Goal: Information Seeking & Learning: Learn about a topic

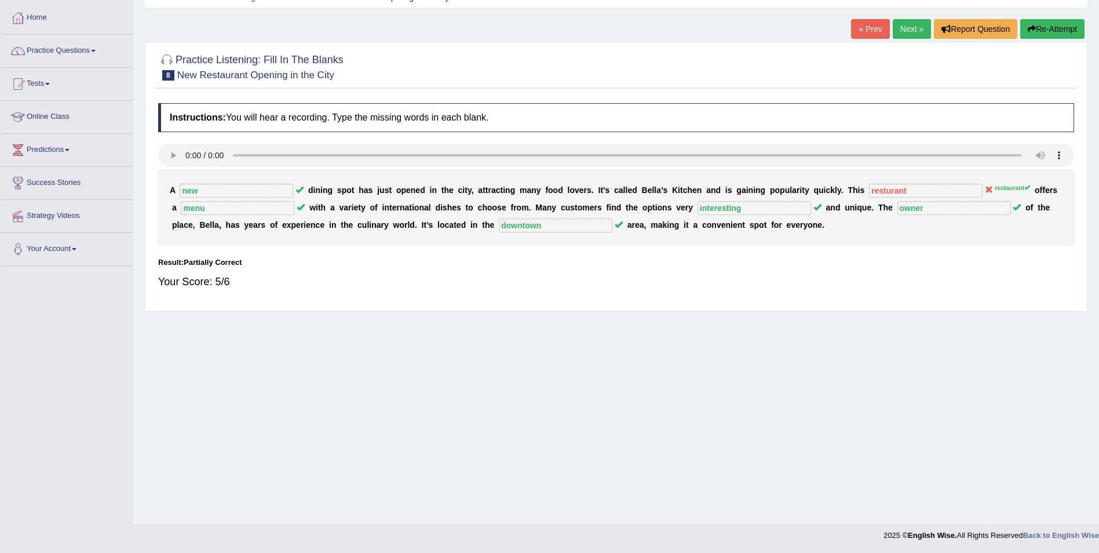
click at [909, 28] on link "Next »" at bounding box center [912, 29] width 38 height 20
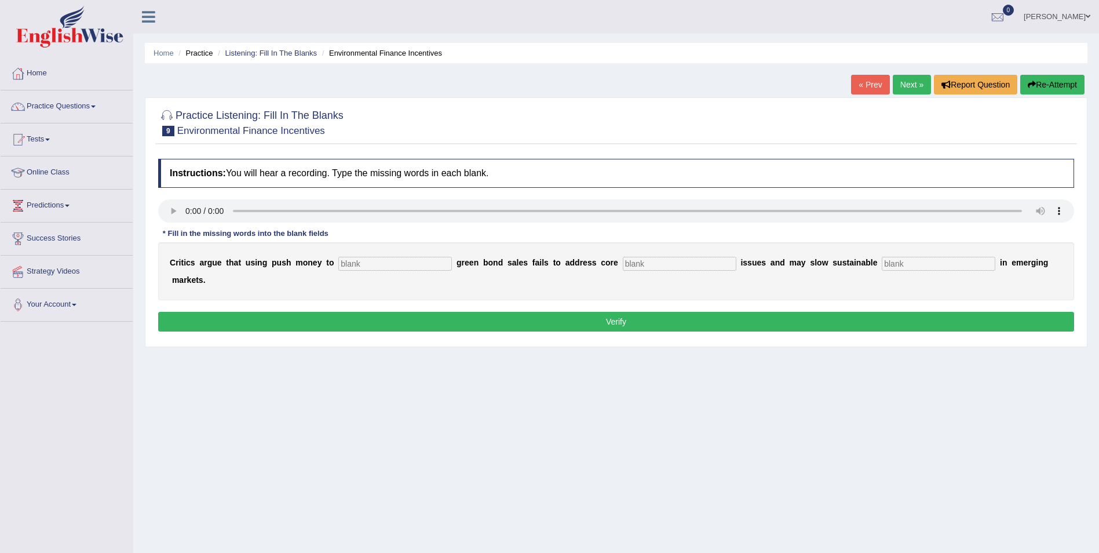
click at [366, 261] on input "text" at bounding box center [395, 264] width 114 height 14
click at [353, 261] on input "text" at bounding box center [395, 264] width 114 height 14
type input "boost"
click at [623, 265] on input "text" at bounding box center [680, 264] width 114 height 14
click at [882, 263] on input "text" at bounding box center [939, 264] width 114 height 14
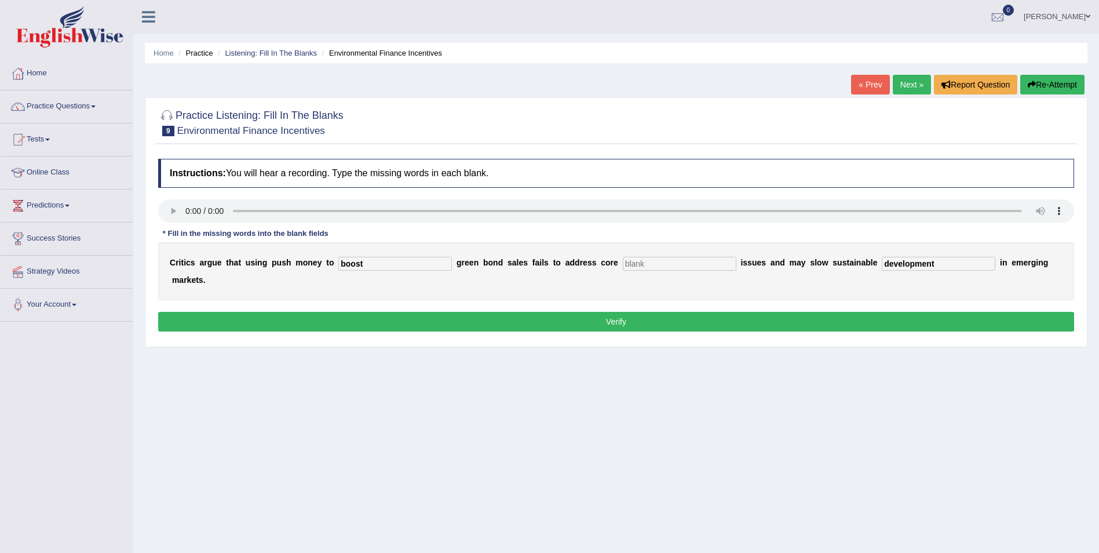
type input "development"
click at [623, 260] on input "text" at bounding box center [680, 264] width 114 height 14
type input "cells"
click at [621, 312] on button "Verify" at bounding box center [616, 322] width 916 height 20
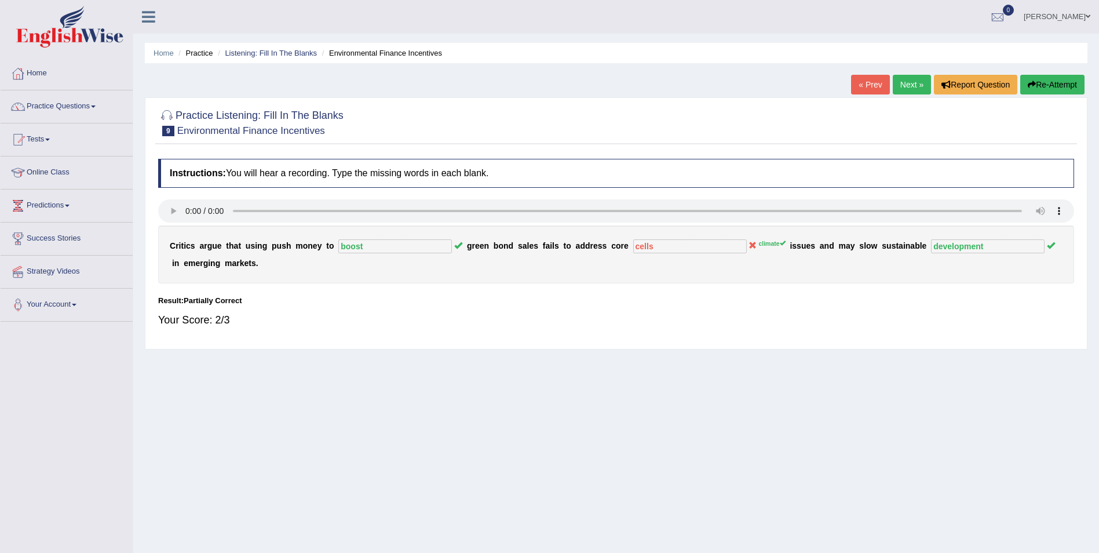
click at [910, 84] on link "Next »" at bounding box center [912, 85] width 38 height 20
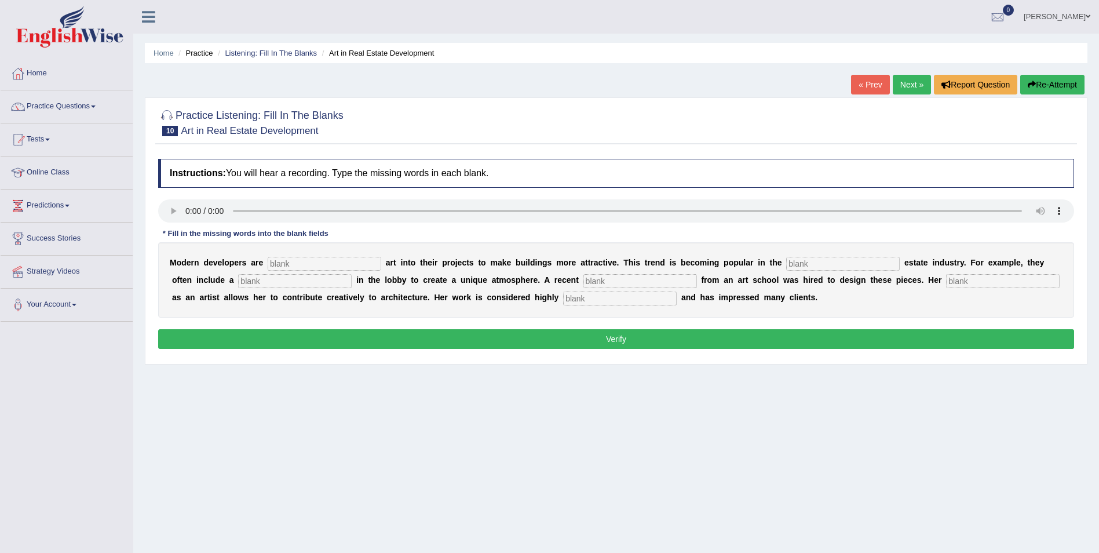
click at [283, 262] on input "text" at bounding box center [325, 264] width 114 height 14
type input "incpoo"
click at [786, 263] on input "text" at bounding box center [843, 264] width 114 height 14
type input "polpu"
click at [238, 281] on input "text" at bounding box center [295, 281] width 114 height 14
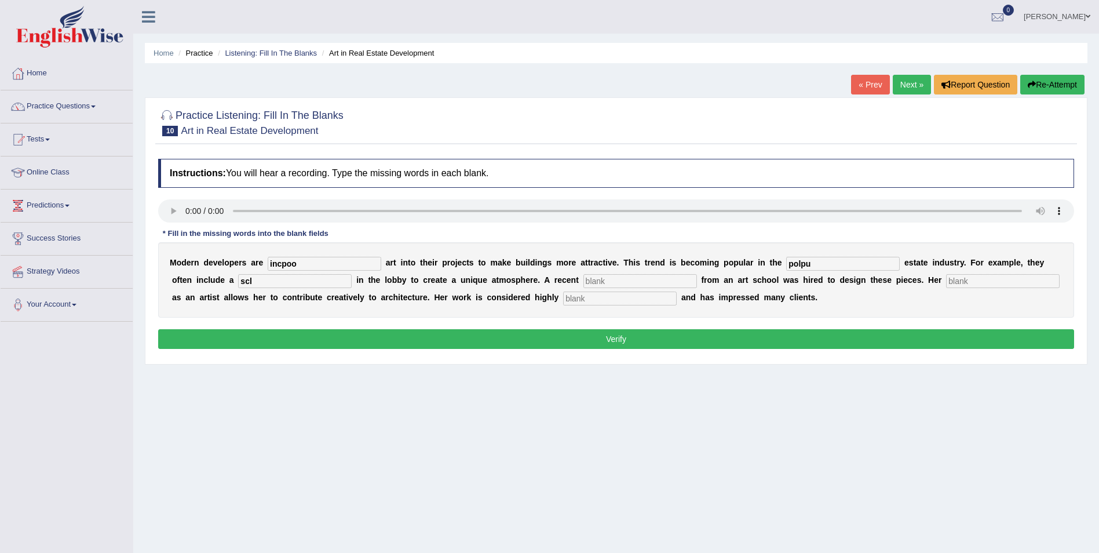
type input "scl"
click at [584, 278] on input "text" at bounding box center [641, 281] width 114 height 14
type input "grad"
click at [946, 277] on input "text" at bounding box center [1003, 281] width 114 height 14
type input "proff"
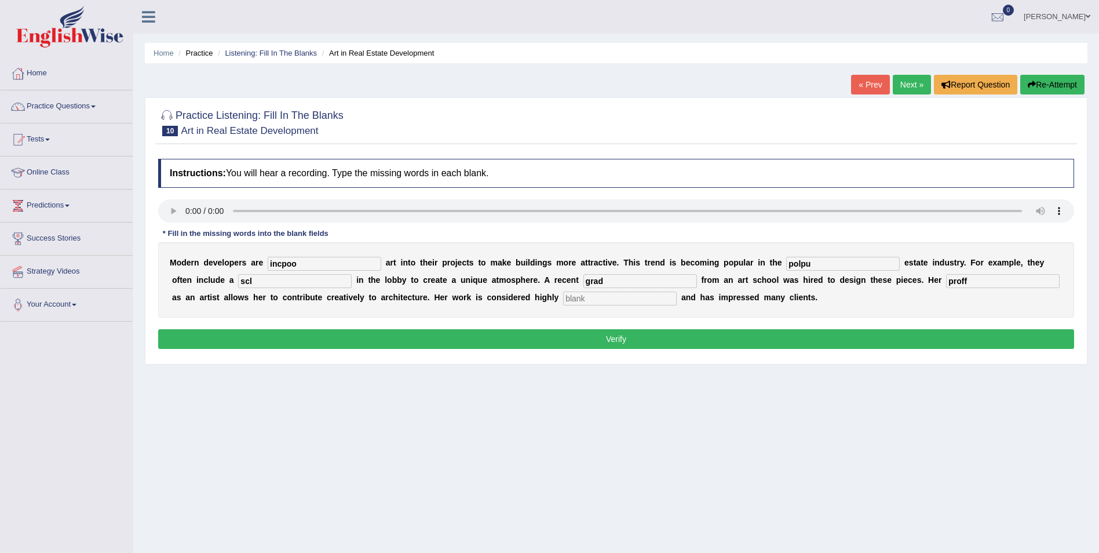
click at [563, 297] on input "text" at bounding box center [620, 298] width 114 height 14
type input "professional"
click at [946, 282] on input "proff" at bounding box center [1003, 281] width 114 height 14
click at [295, 263] on input "incpoo" at bounding box center [325, 264] width 114 height 14
type input "incorporating"
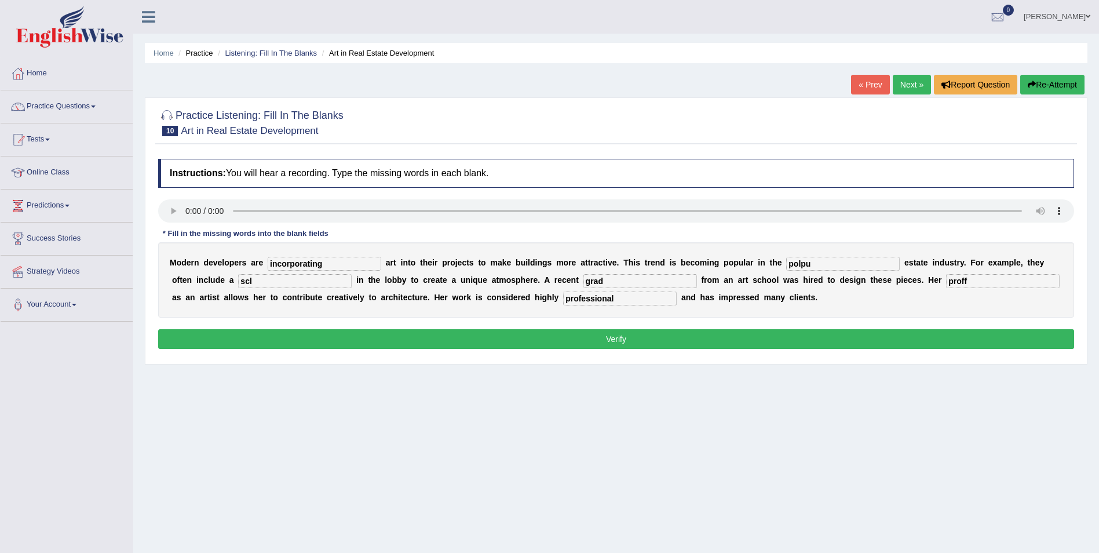
click at [786, 260] on input "polpu" at bounding box center [843, 264] width 114 height 14
drag, startPoint x: 772, startPoint y: 260, endPoint x: 740, endPoint y: 260, distance: 31.9
click at [740, 260] on div "M o d e r n d e v e l o p e r s a r e incorporating a r t i n t o t h e i r p r…" at bounding box center [616, 279] width 916 height 75
type input "real"
click at [238, 281] on input "scl" at bounding box center [295, 281] width 114 height 14
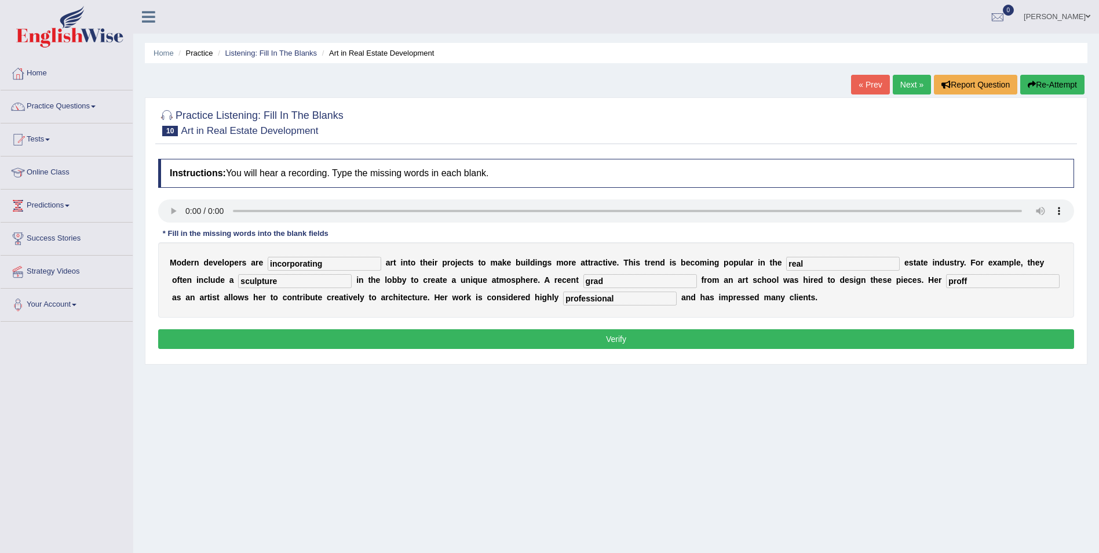
type input "sculpture"
click at [584, 280] on input "grad" at bounding box center [641, 281] width 114 height 14
type input "graduate"
click at [946, 279] on input "proff" at bounding box center [1003, 281] width 114 height 14
type input "proficiency"
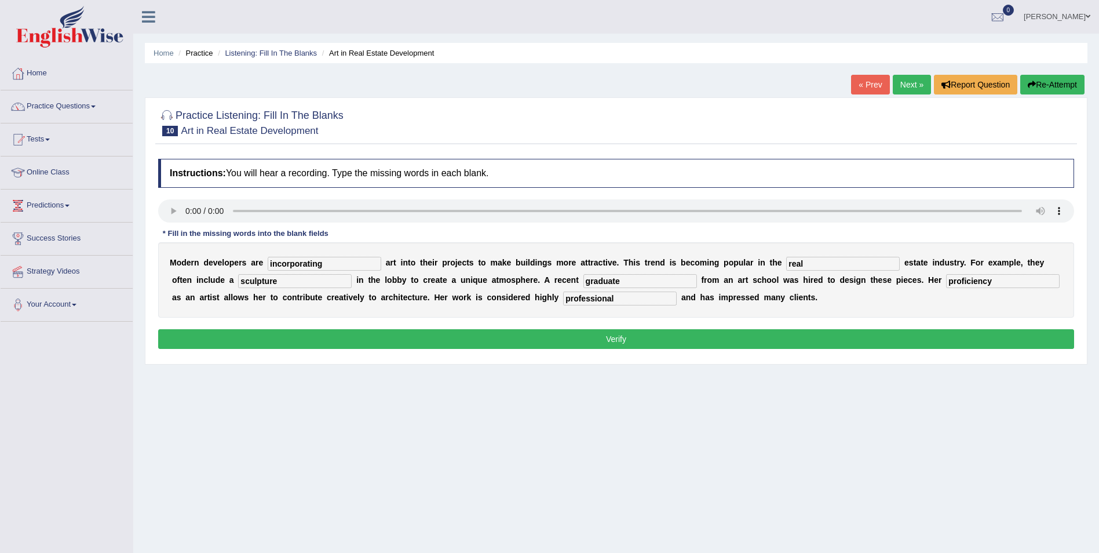
click at [894, 297] on div "M o d e r n d e v e l o p e r s a r e incorporating a r t i n t o t h e i r p r…" at bounding box center [616, 279] width 916 height 75
click at [616, 333] on button "Verify" at bounding box center [616, 339] width 916 height 20
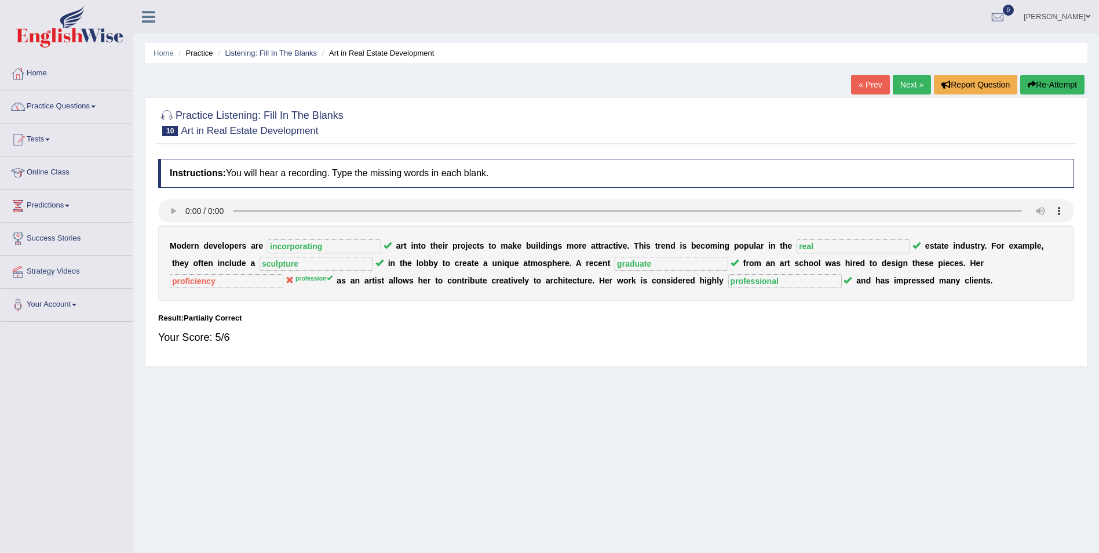
click at [909, 90] on link "Next »" at bounding box center [912, 85] width 38 height 20
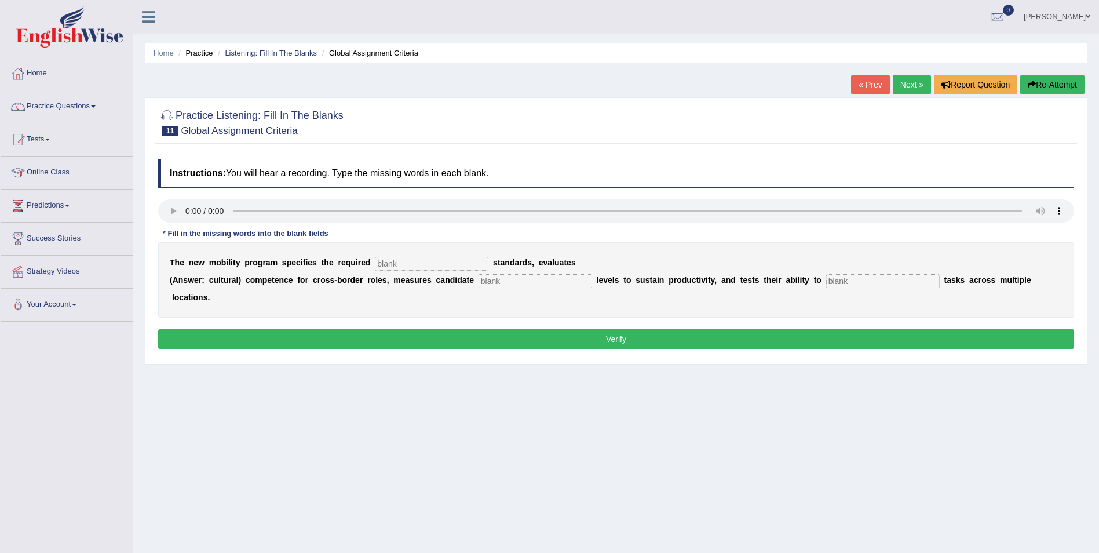
click at [396, 264] on input "text" at bounding box center [432, 264] width 114 height 14
click at [383, 263] on input "text" at bounding box center [432, 264] width 114 height 14
type input "quali"
click at [484, 278] on input "text" at bounding box center [536, 281] width 114 height 14
type input "ener"
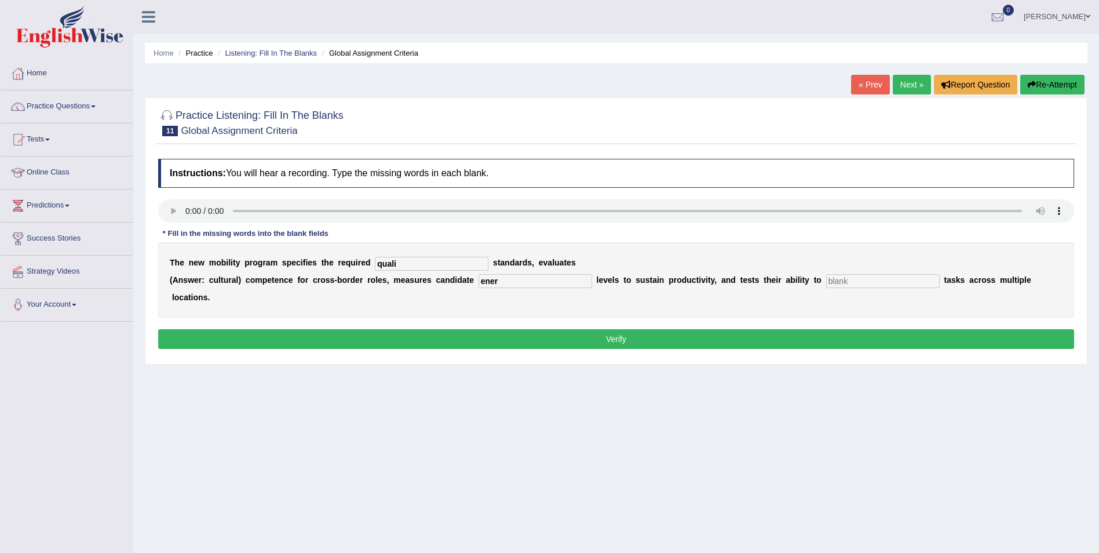
click at [826, 279] on input "text" at bounding box center [883, 281] width 114 height 14
type input "across"
click at [487, 279] on input "ener" at bounding box center [536, 281] width 114 height 14
type input "energy"
click at [388, 258] on input "quali" at bounding box center [432, 264] width 114 height 14
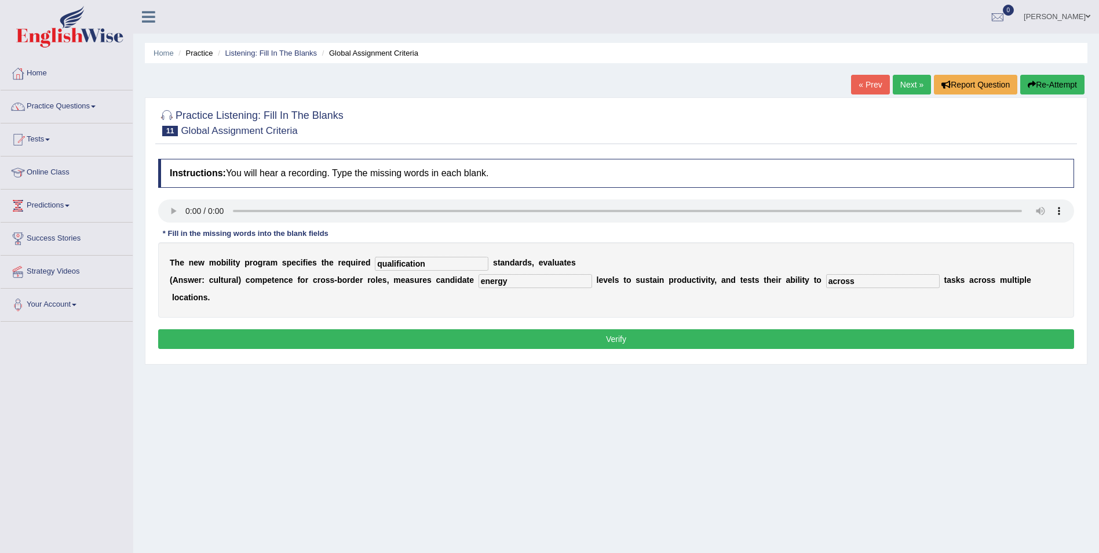
type input "qualification"
click at [618, 329] on button "Verify" at bounding box center [616, 339] width 916 height 20
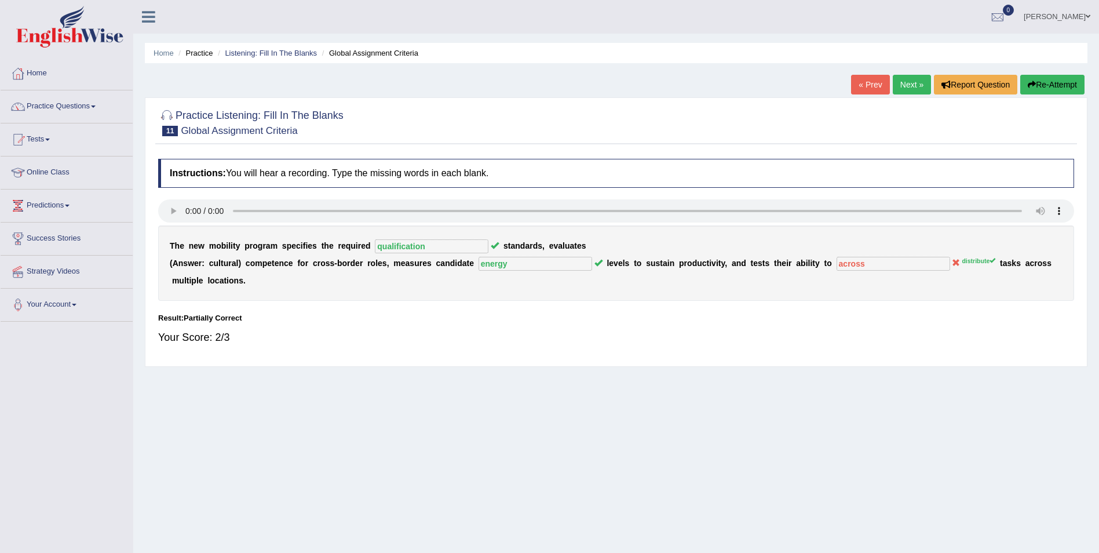
click at [909, 86] on link "Next »" at bounding box center [912, 85] width 38 height 20
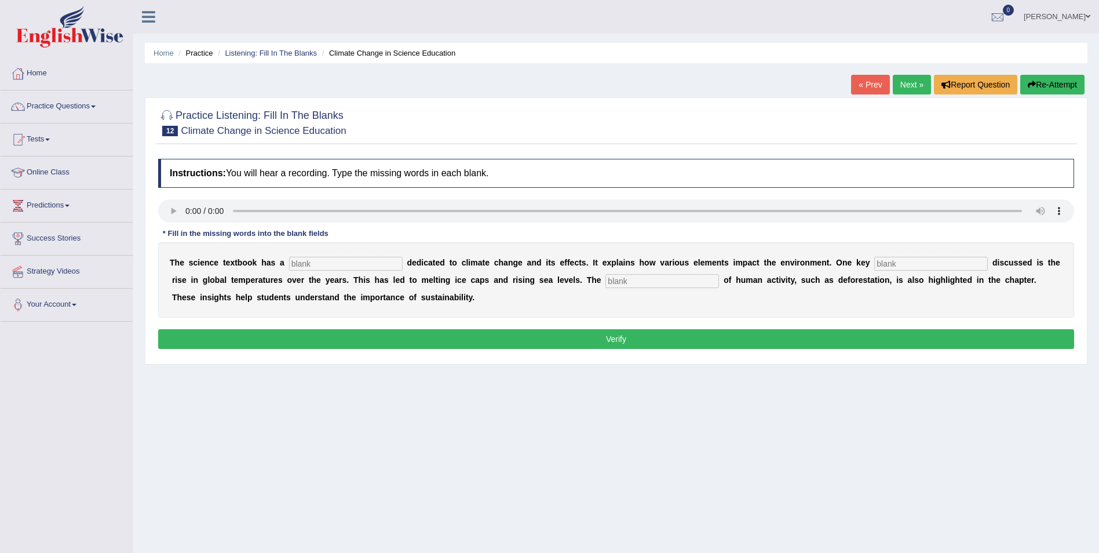
click at [298, 261] on input "text" at bounding box center [346, 264] width 114 height 14
type input "section"
click at [874, 261] on input "text" at bounding box center [931, 264] width 114 height 14
type input "factor"
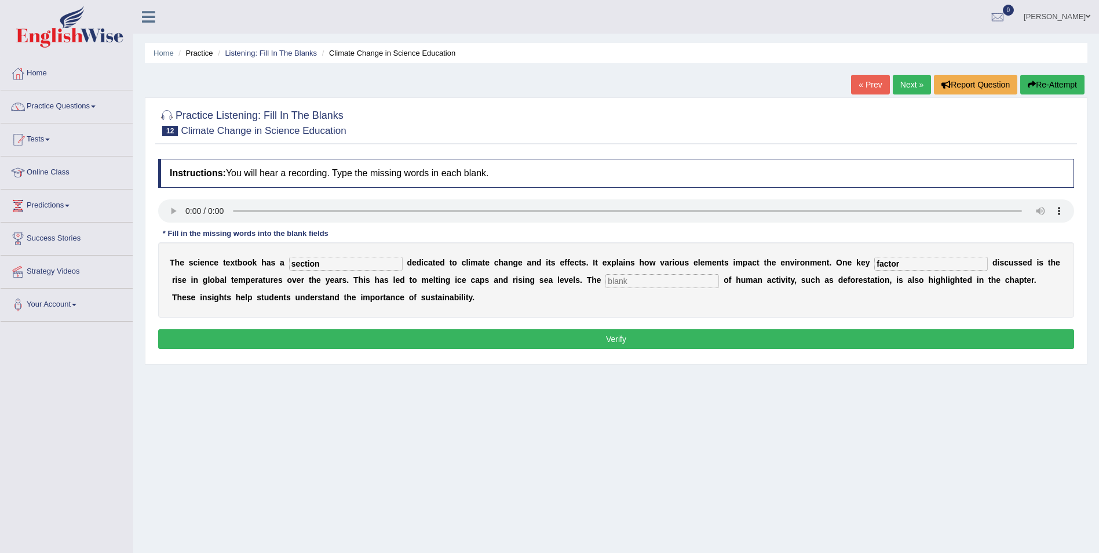
click at [606, 280] on input "text" at bounding box center [663, 281] width 114 height 14
click at [606, 278] on input "text" at bounding box center [663, 281] width 114 height 14
type input "contribution"
click at [617, 336] on button "Verify" at bounding box center [616, 339] width 916 height 20
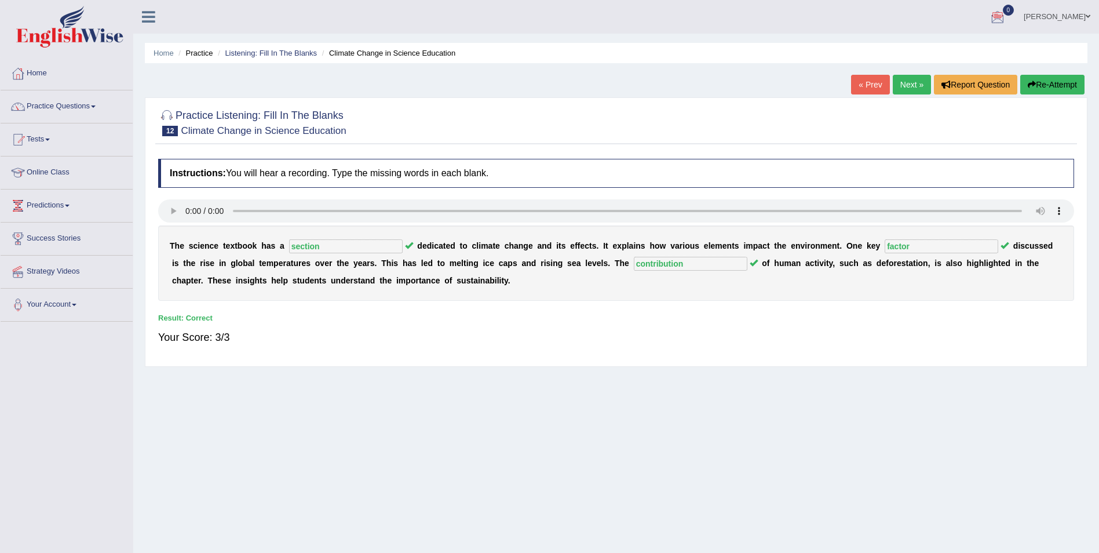
click at [907, 83] on link "Next »" at bounding box center [912, 85] width 38 height 20
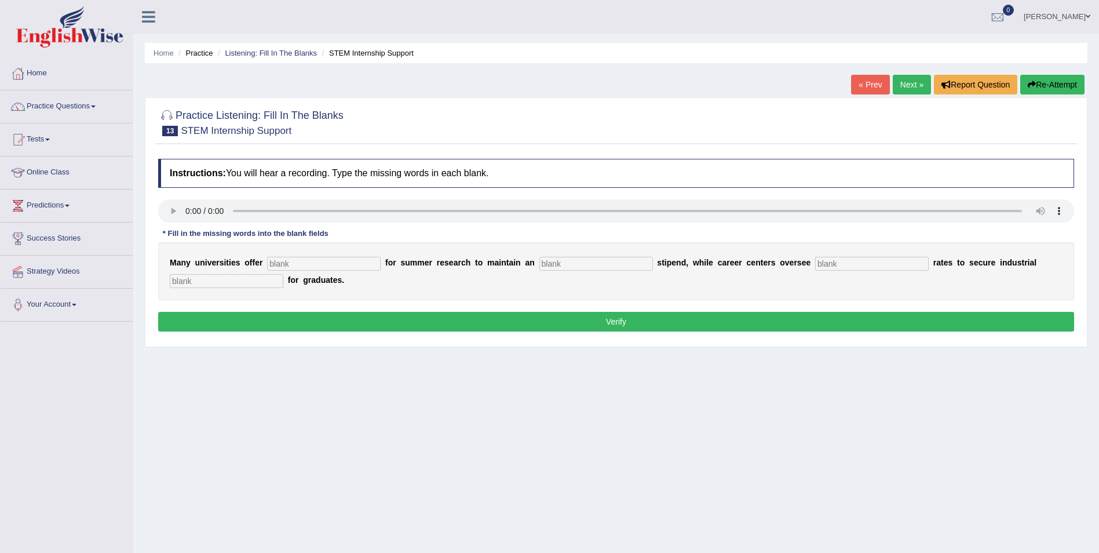
click at [288, 264] on input "text" at bounding box center [324, 264] width 114 height 14
type input "sub"
click at [540, 261] on input "text" at bounding box center [597, 264] width 114 height 14
type input "stip"
click at [815, 263] on input "text" at bounding box center [872, 264] width 114 height 14
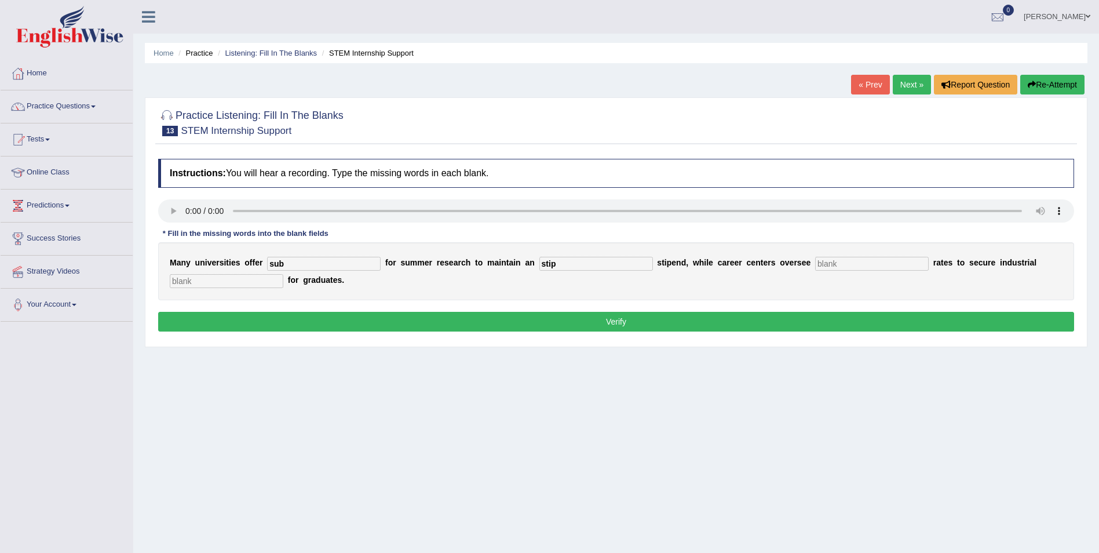
click at [231, 281] on input "text" at bounding box center [227, 281] width 114 height 14
type input "experience"
click at [286, 260] on input "sub" at bounding box center [324, 264] width 114 height 14
type input "subsidies"
click at [540, 263] on input "stip" at bounding box center [597, 264] width 114 height 14
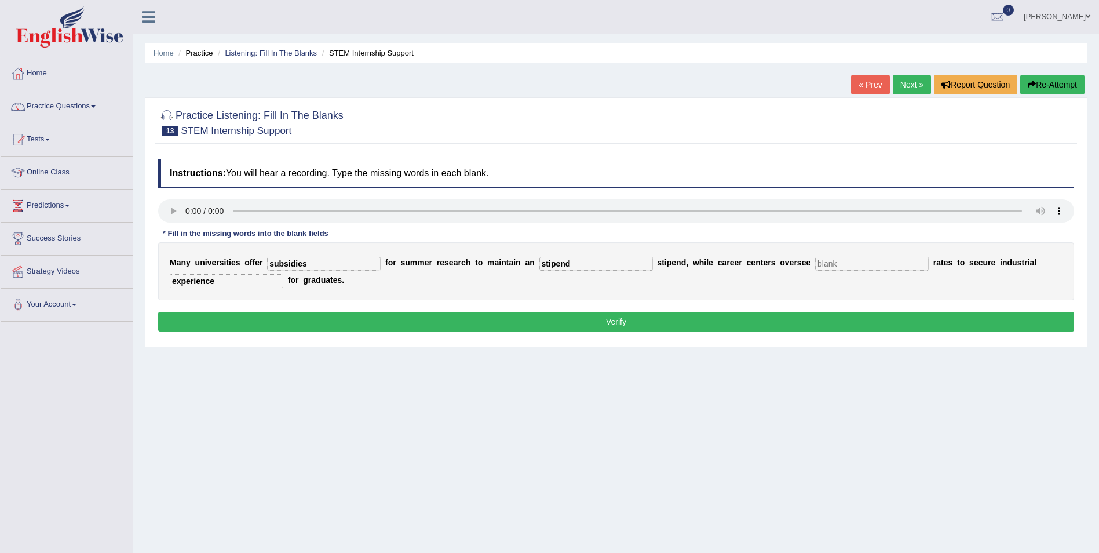
type input "stipend"
click at [815, 261] on input "text" at bounding box center [872, 264] width 114 height 14
type input "secured"
click at [611, 322] on button "Verify" at bounding box center [616, 322] width 916 height 20
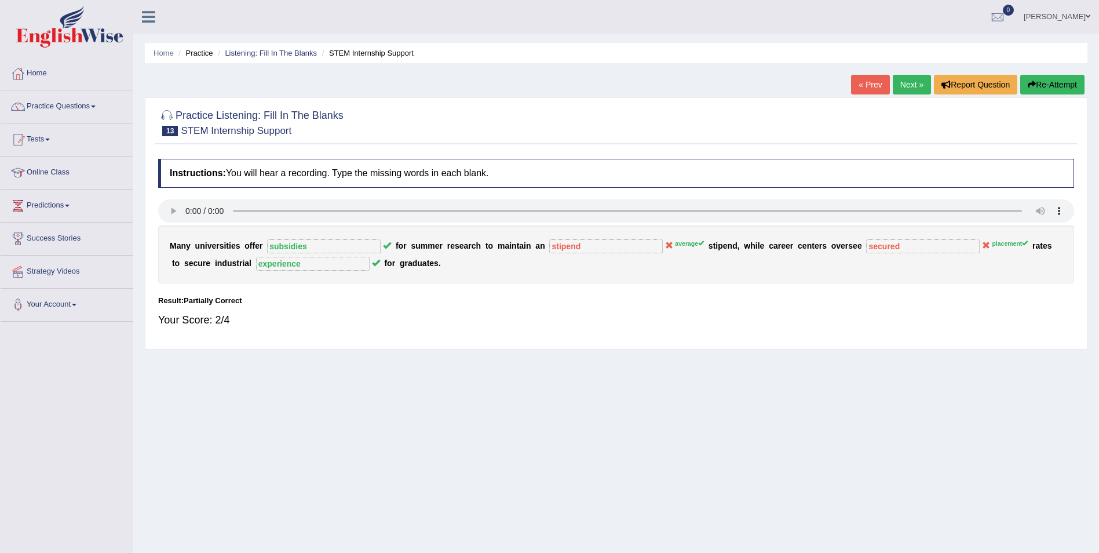
click at [906, 82] on link "Next »" at bounding box center [912, 85] width 38 height 20
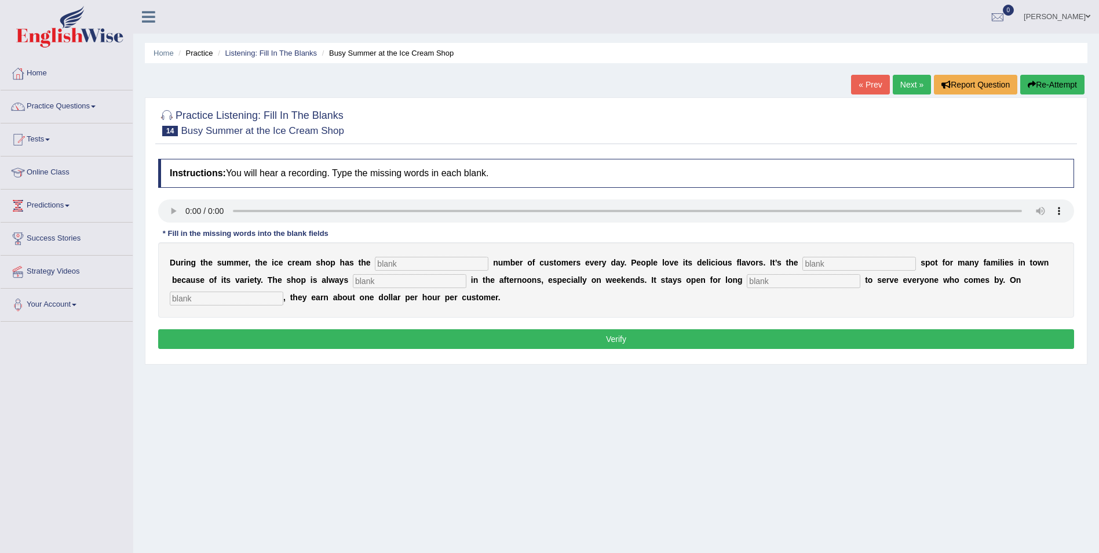
click at [390, 257] on input "text" at bounding box center [432, 264] width 114 height 14
type input "same"
click at [803, 262] on input "text" at bounding box center [860, 264] width 114 height 14
type input "favourit"
click at [353, 280] on input "text" at bounding box center [410, 281] width 114 height 14
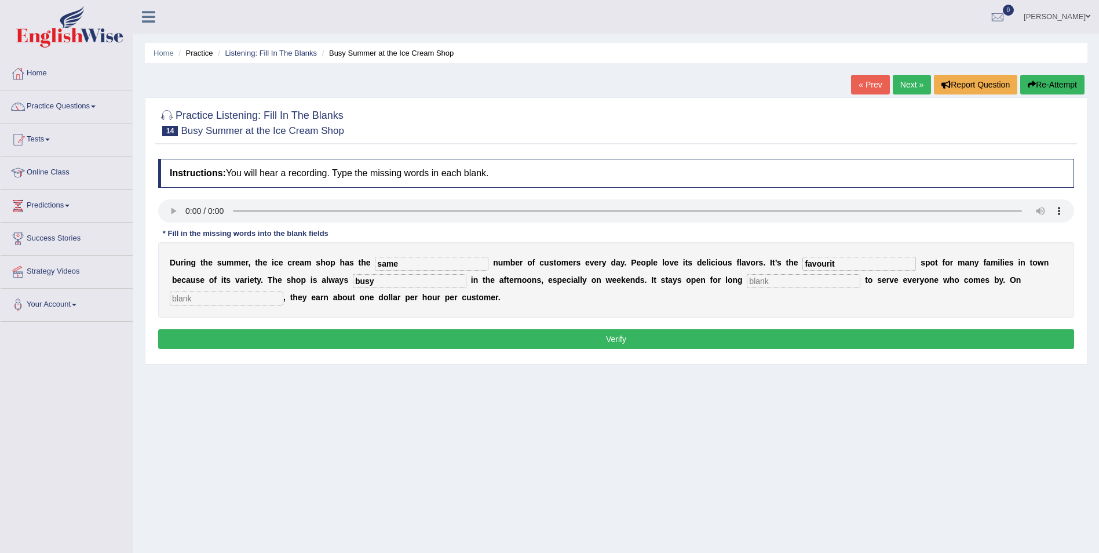
type input "busy"
click at [747, 278] on input "text" at bounding box center [804, 281] width 114 height 14
type input "hours"
click at [283, 291] on input "text" at bounding box center [227, 298] width 114 height 14
type input "average"
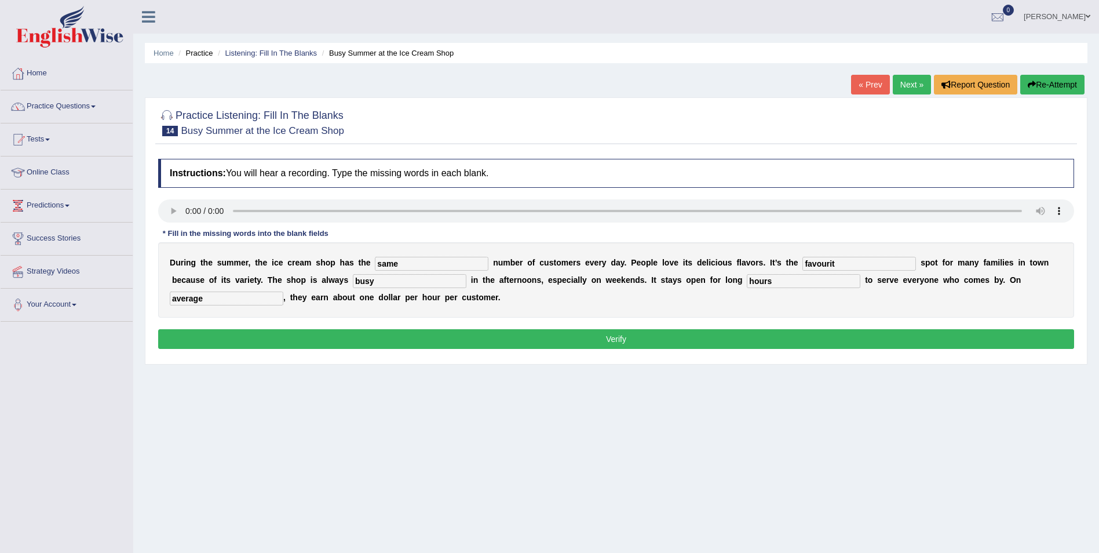
click at [803, 258] on input "favourit" at bounding box center [860, 264] width 114 height 14
type input "favourite"
click at [621, 337] on button "Verify" at bounding box center [616, 339] width 916 height 20
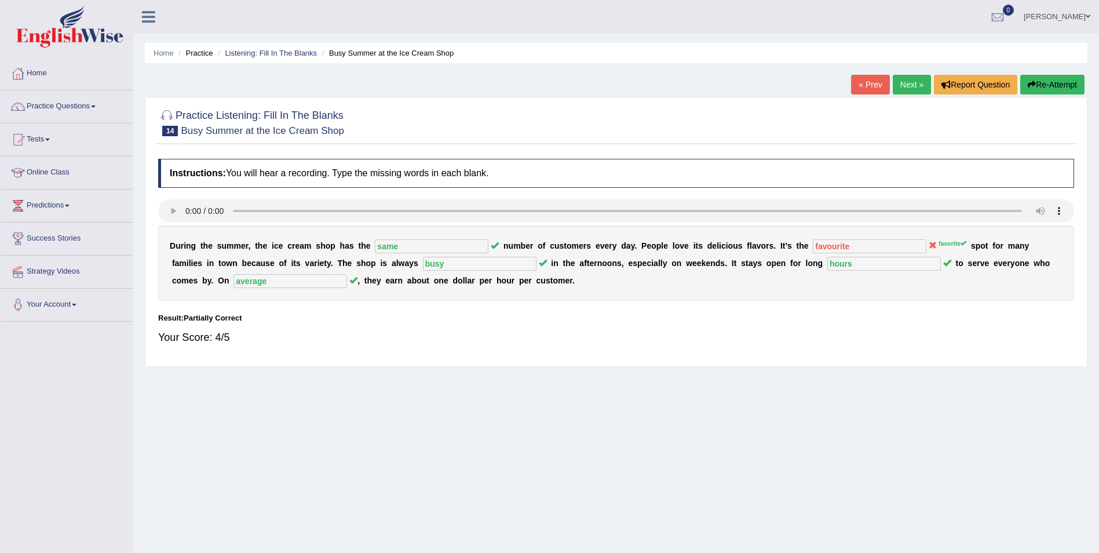
click at [911, 82] on link "Next »" at bounding box center [912, 85] width 38 height 20
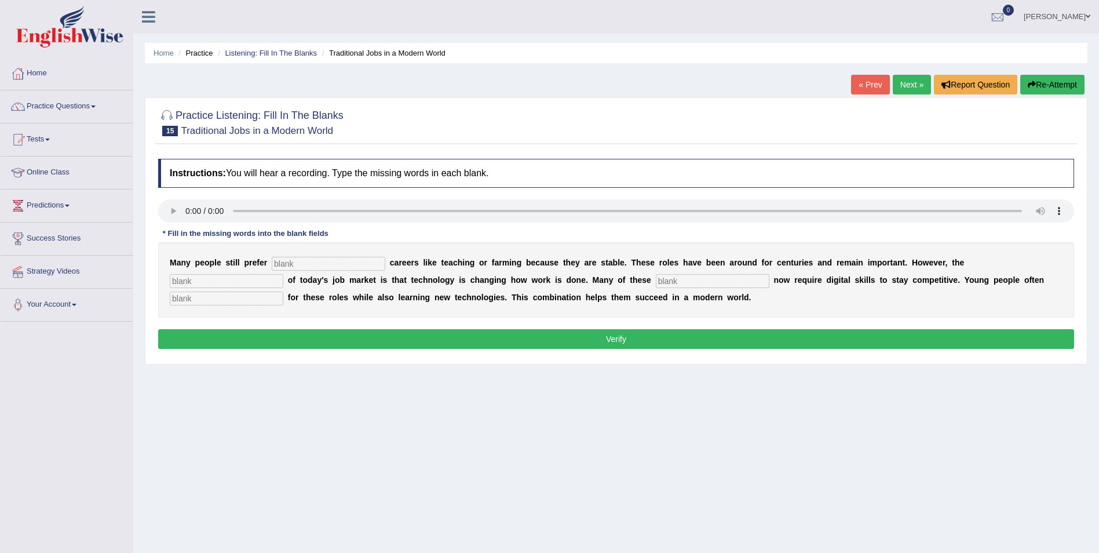
click at [301, 265] on input "text" at bounding box center [329, 264] width 114 height 14
type input "traditional"
click at [283, 274] on input "text" at bounding box center [227, 281] width 114 height 14
type input "reality"
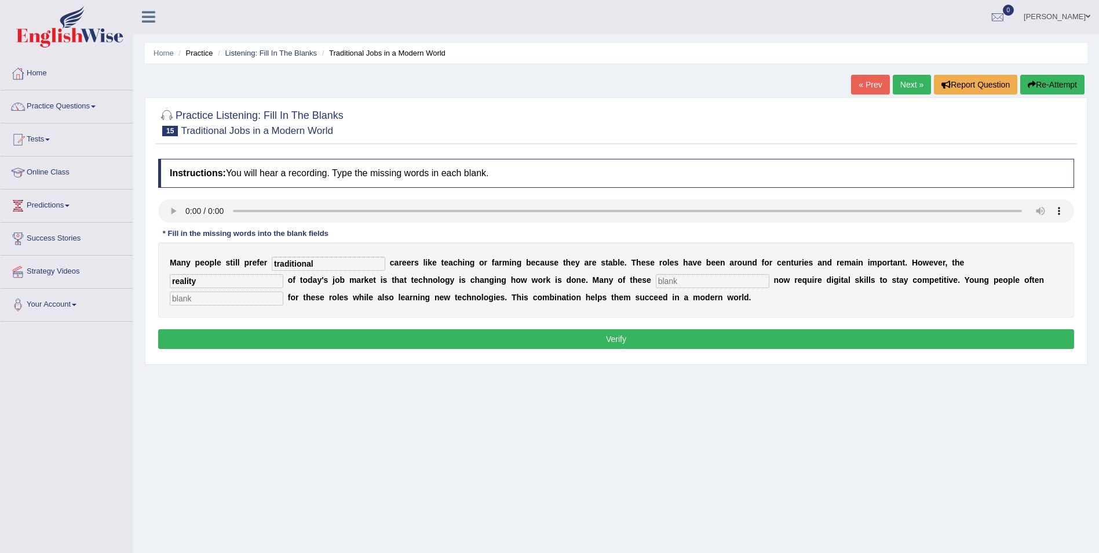
click at [656, 277] on input "text" at bounding box center [713, 281] width 114 height 14
type input "jobs"
click at [283, 291] on input "text" at bounding box center [227, 298] width 114 height 14
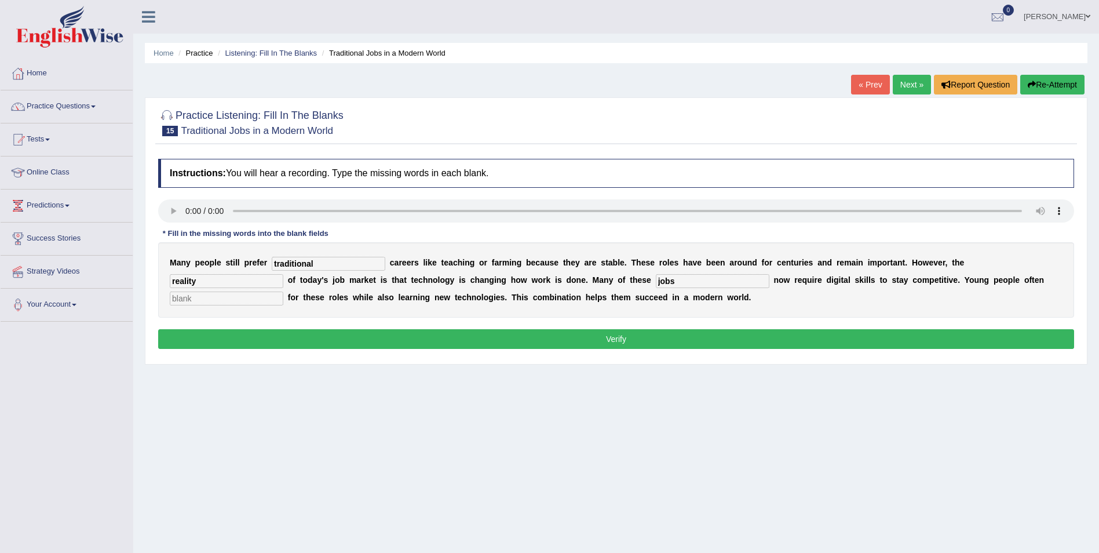
click at [283, 291] on input "text" at bounding box center [227, 298] width 114 height 14
type input "facinated"
click at [761, 337] on button "Verify" at bounding box center [616, 339] width 916 height 20
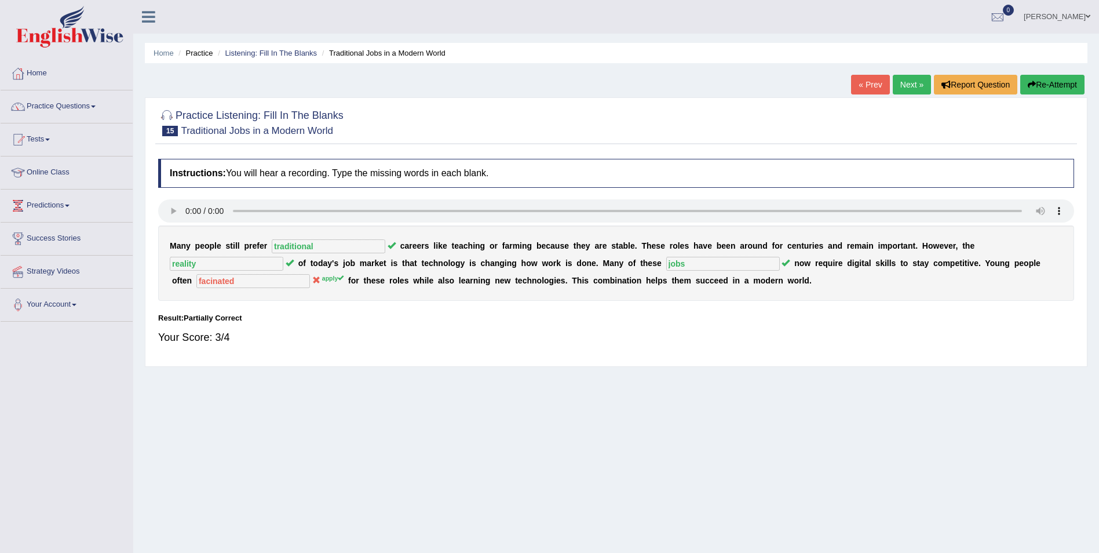
click at [1099, 205] on html "Toggle navigation Home Practice Questions Speaking Practice Read Aloud Repeat S…" at bounding box center [549, 276] width 1099 height 553
click at [912, 79] on link "Next »" at bounding box center [912, 85] width 38 height 20
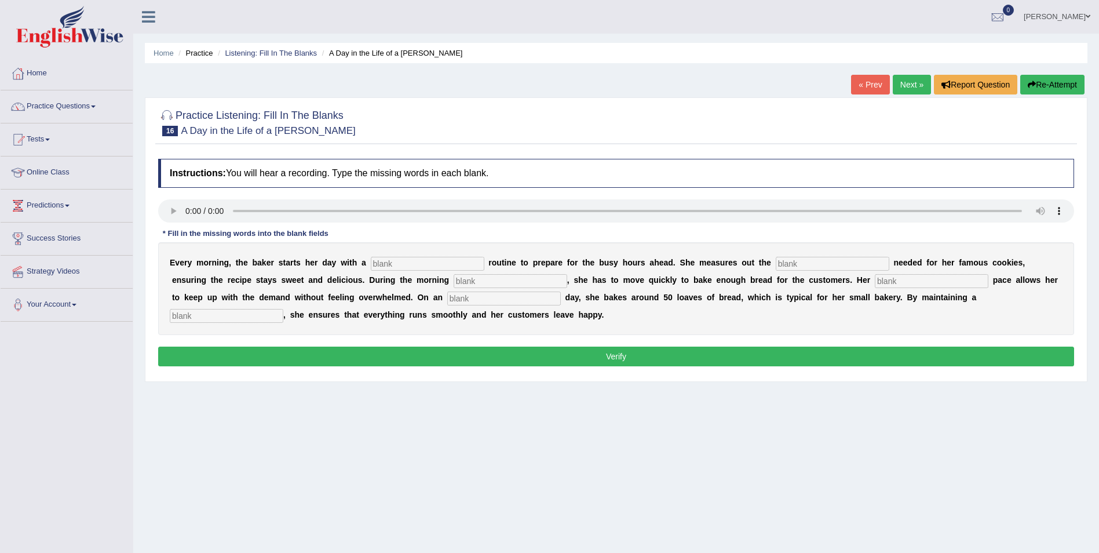
click at [379, 263] on input "text" at bounding box center [428, 264] width 114 height 14
type input "simple"
click at [776, 259] on input "text" at bounding box center [833, 264] width 114 height 14
type input "sugar"
click at [454, 280] on input "text" at bounding box center [511, 281] width 114 height 14
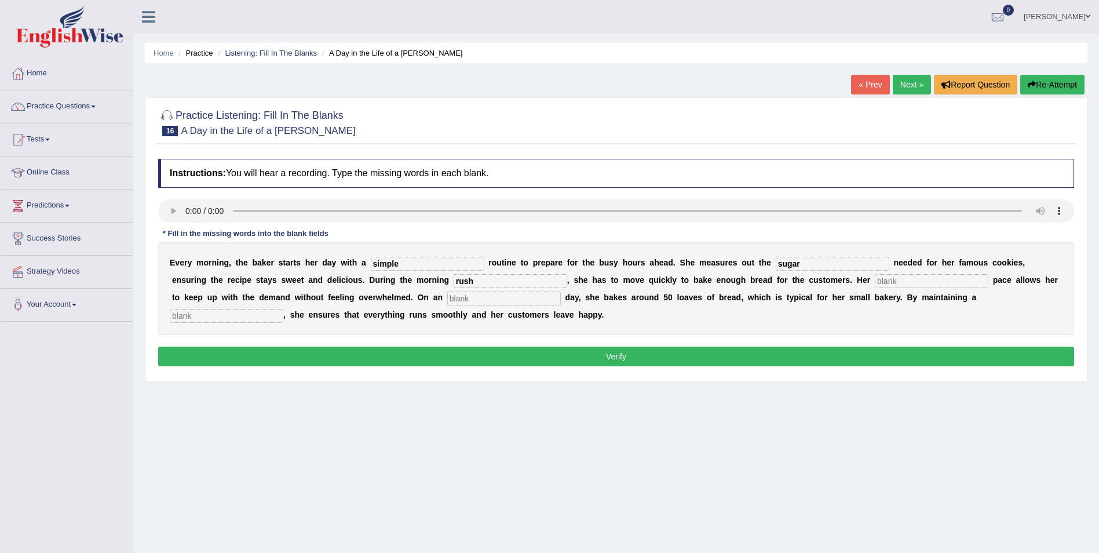
type input "rush"
click at [875, 278] on input "text" at bounding box center [932, 281] width 114 height 14
type input "steady"
click at [447, 293] on input "text" at bounding box center [504, 298] width 114 height 14
type input "average"
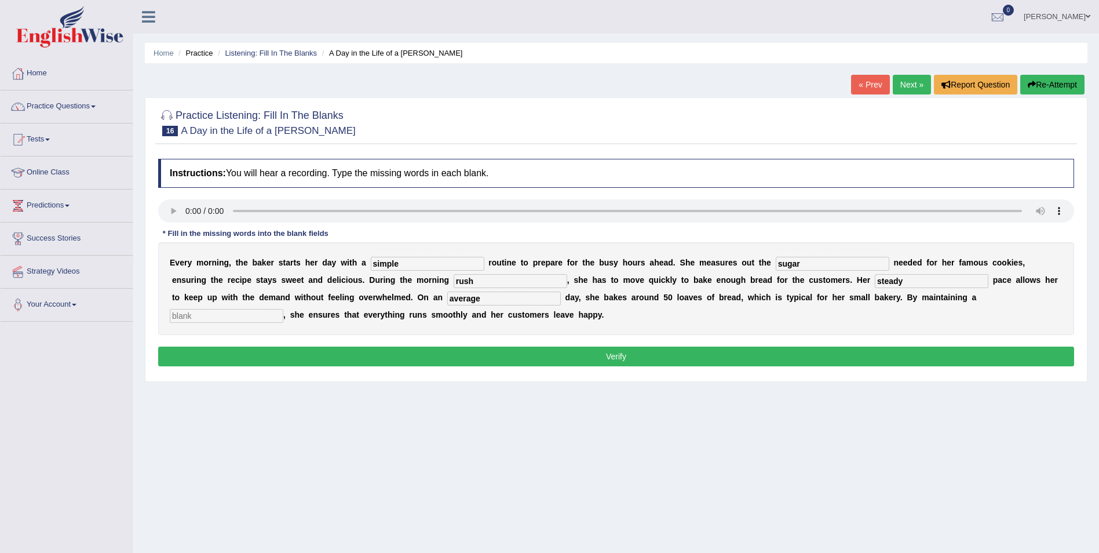
click at [283, 309] on input "text" at bounding box center [227, 316] width 114 height 14
type input "workflow"
click at [618, 356] on button "Verify" at bounding box center [616, 357] width 916 height 20
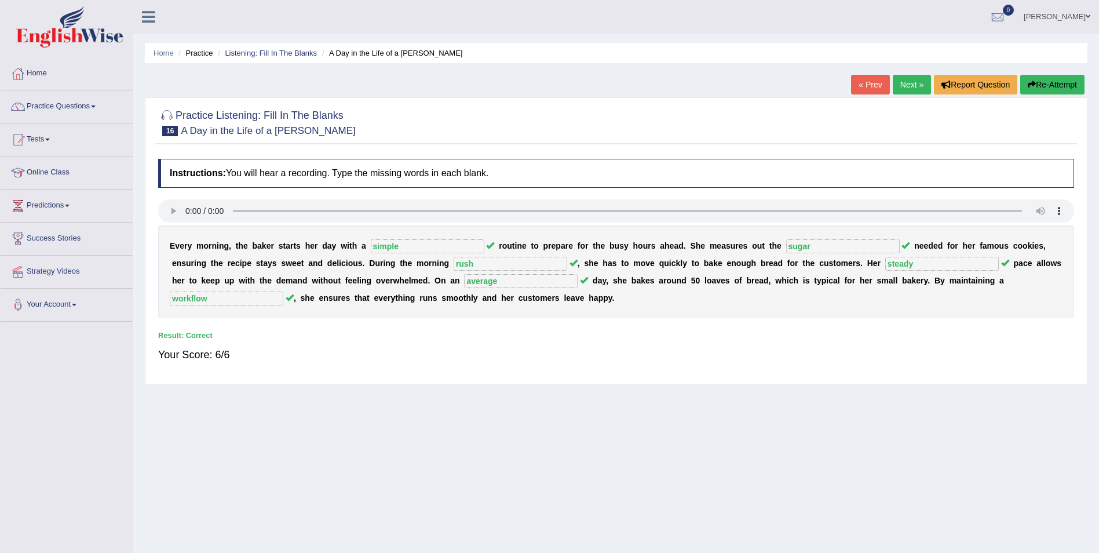
click at [906, 81] on link "Next »" at bounding box center [912, 85] width 38 height 20
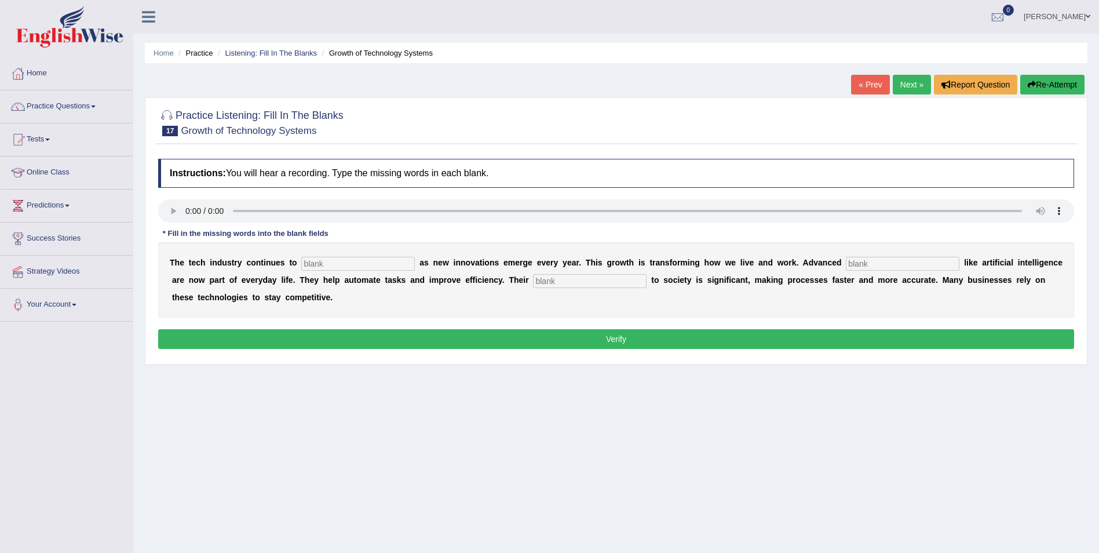
click at [311, 262] on input "text" at bounding box center [358, 264] width 114 height 14
type input "burges"
click at [846, 263] on input "text" at bounding box center [903, 264] width 114 height 14
type input "systems"
click at [533, 277] on input "text" at bounding box center [590, 281] width 114 height 14
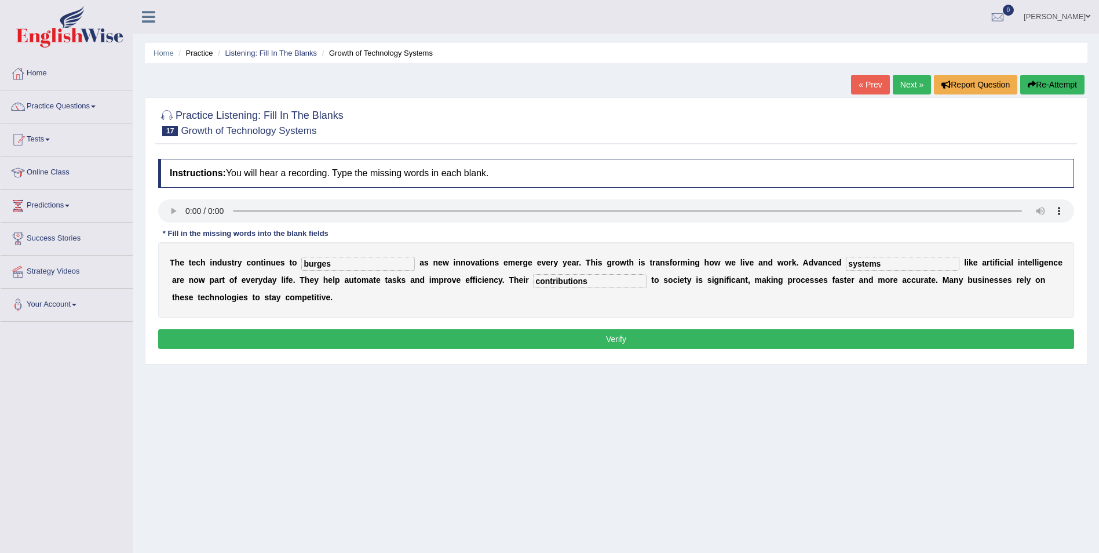
type input "contributions"
click at [618, 336] on button "Verify" at bounding box center [616, 339] width 916 height 20
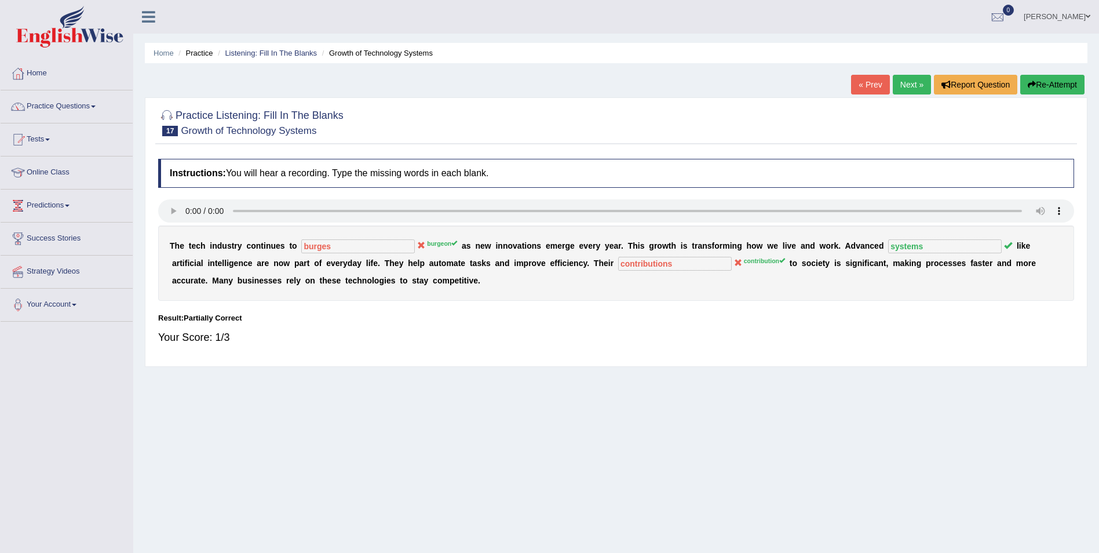
click at [912, 83] on link "Next »" at bounding box center [912, 85] width 38 height 20
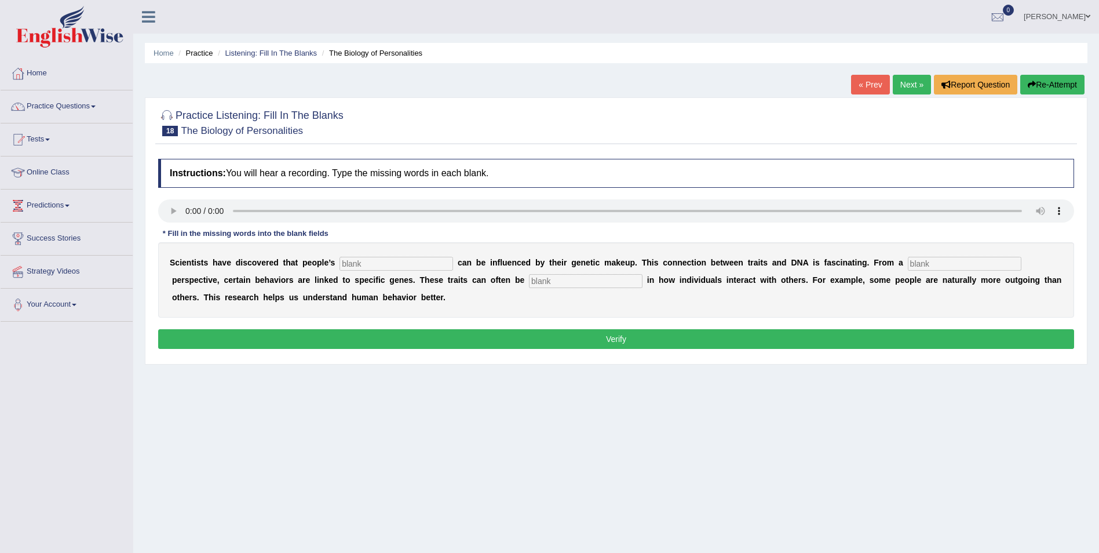
click at [340, 266] on input "text" at bounding box center [397, 264] width 114 height 14
click at [356, 263] on input "text" at bounding box center [397, 264] width 114 height 14
type input "personality"
click at [908, 262] on input "text" at bounding box center [965, 264] width 114 height 14
type input "biology"
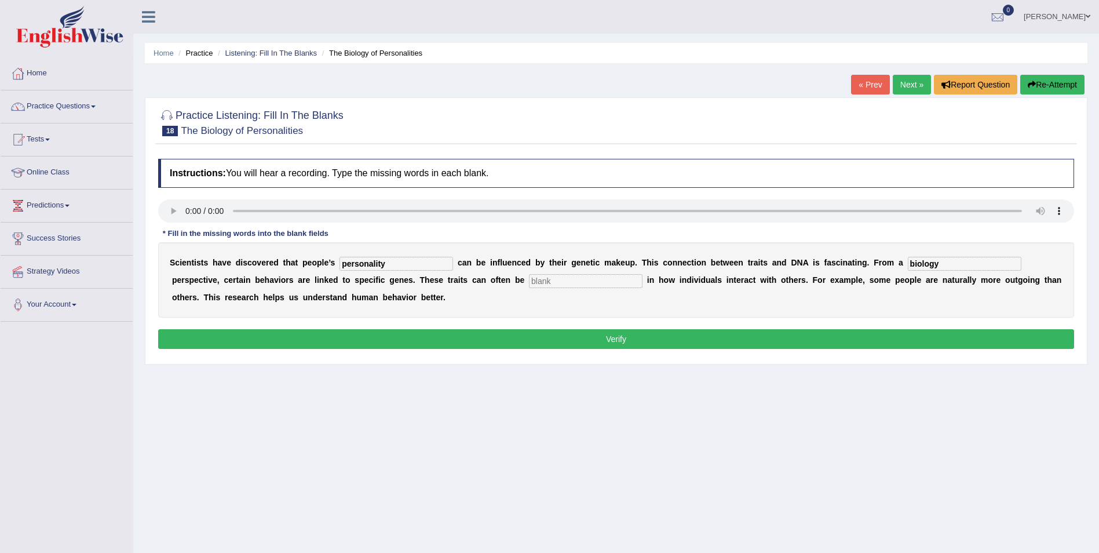
click at [529, 279] on input "text" at bounding box center [586, 281] width 114 height 14
type input "visible"
click at [615, 337] on button "Verify" at bounding box center [616, 339] width 916 height 20
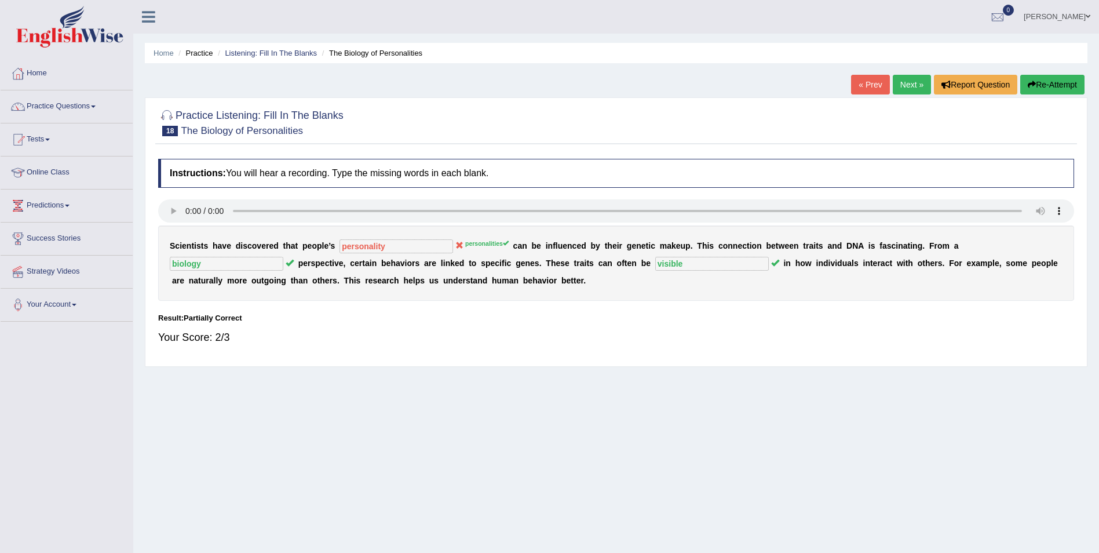
click at [920, 80] on link "Next »" at bounding box center [912, 85] width 38 height 20
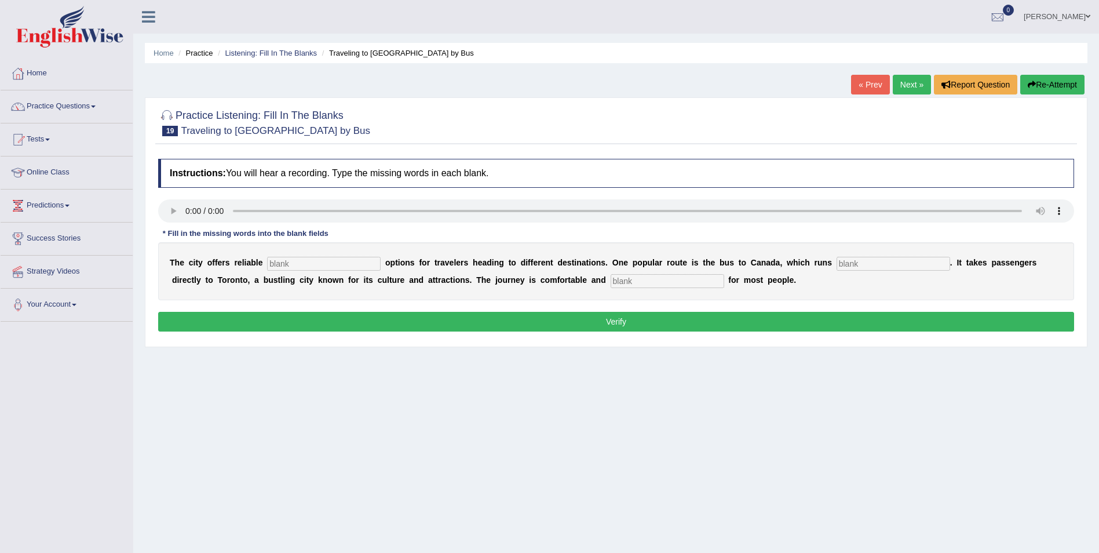
click at [281, 261] on input "text" at bounding box center [324, 264] width 114 height 14
type input "transport"
click at [837, 262] on input "text" at bounding box center [894, 264] width 114 height 14
type input "runs"
click at [611, 279] on input "text" at bounding box center [668, 281] width 114 height 14
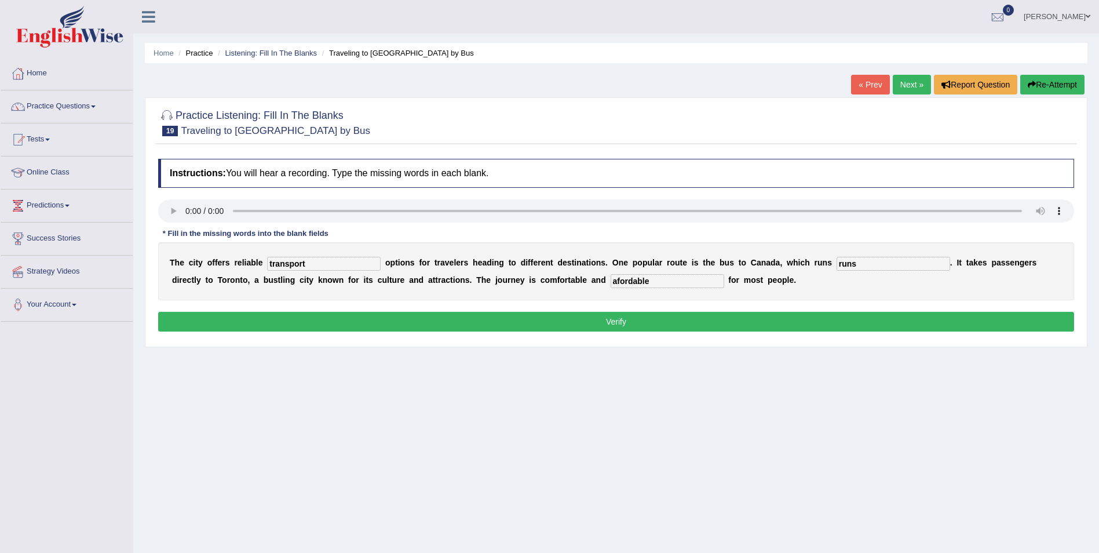
type input "afordable"
click at [621, 320] on button "Verify" at bounding box center [616, 322] width 916 height 20
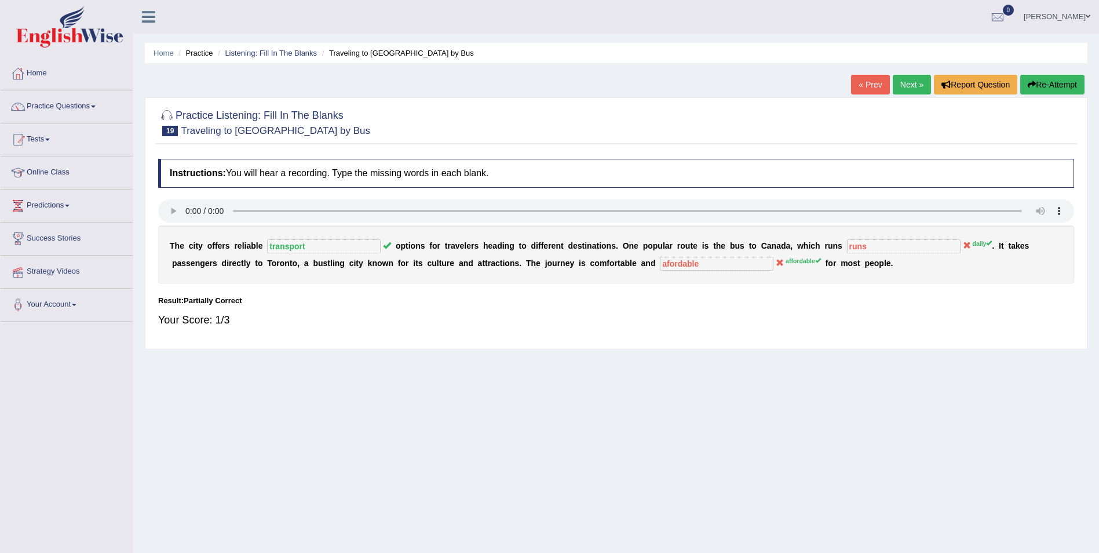
click at [1052, 86] on button "Re-Attempt" at bounding box center [1053, 85] width 64 height 20
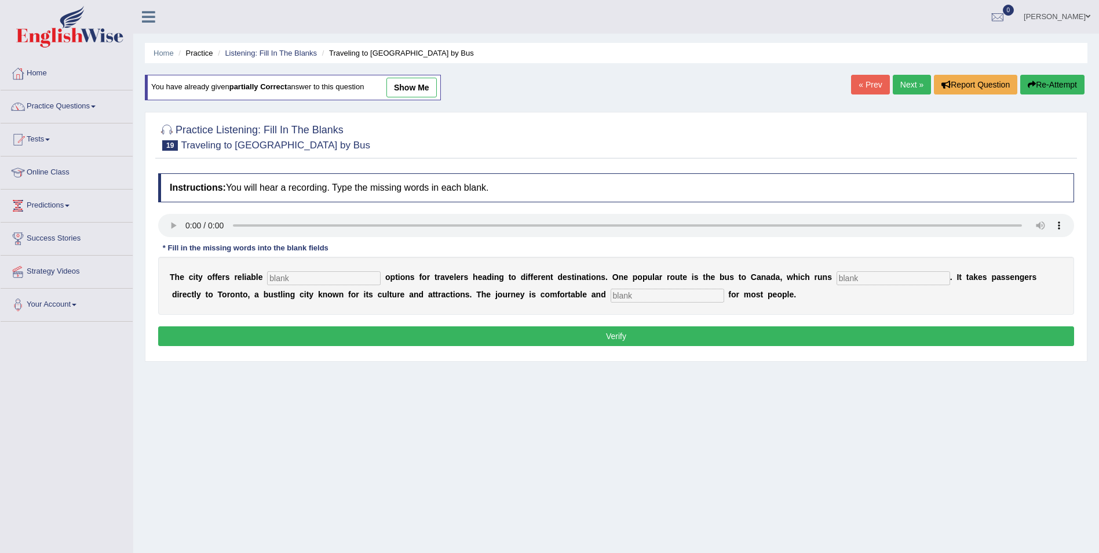
click at [290, 280] on input "text" at bounding box center [324, 278] width 114 height 14
type input "transport"
click at [837, 274] on input "text" at bounding box center [894, 278] width 114 height 14
type input "daily"
click at [611, 299] on input "text" at bounding box center [668, 296] width 114 height 14
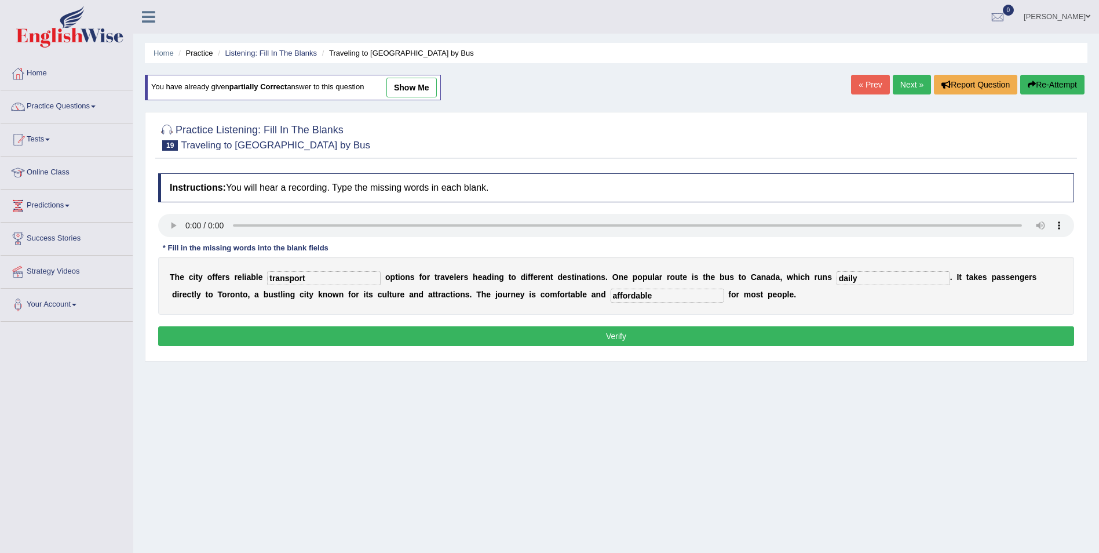
type input "affordable"
click at [602, 339] on button "Verify" at bounding box center [616, 336] width 916 height 20
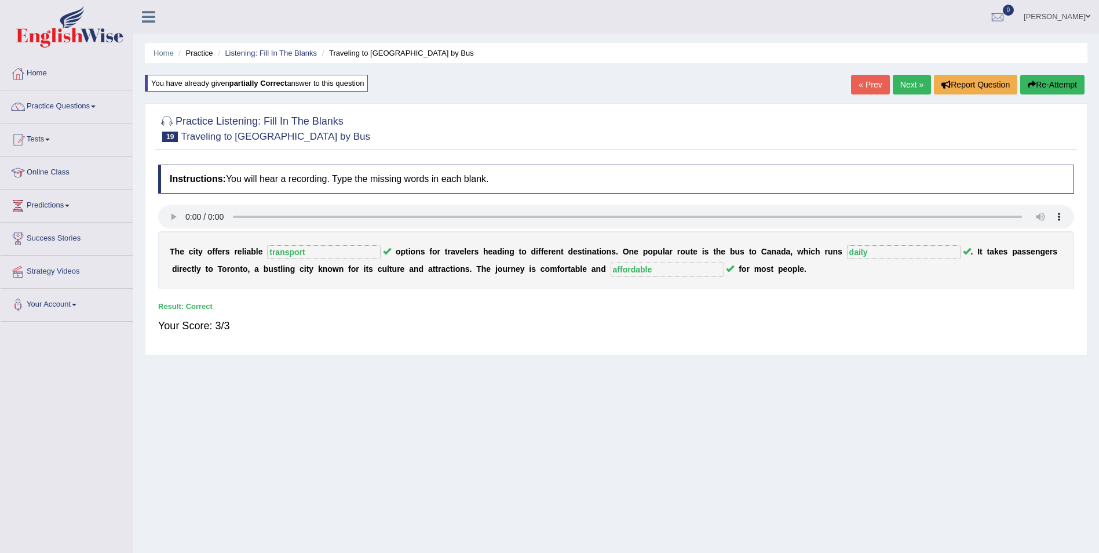
click at [905, 81] on link "Next »" at bounding box center [912, 85] width 38 height 20
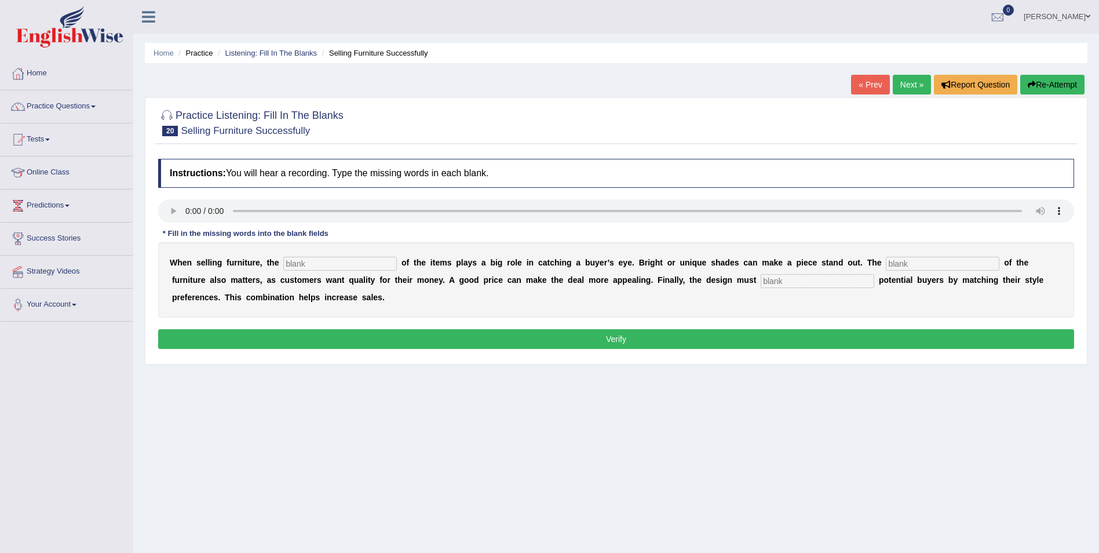
click at [300, 263] on input "text" at bounding box center [340, 264] width 114 height 14
type input "colour"
click at [886, 261] on input "text" at bounding box center [943, 264] width 114 height 14
type input "value"
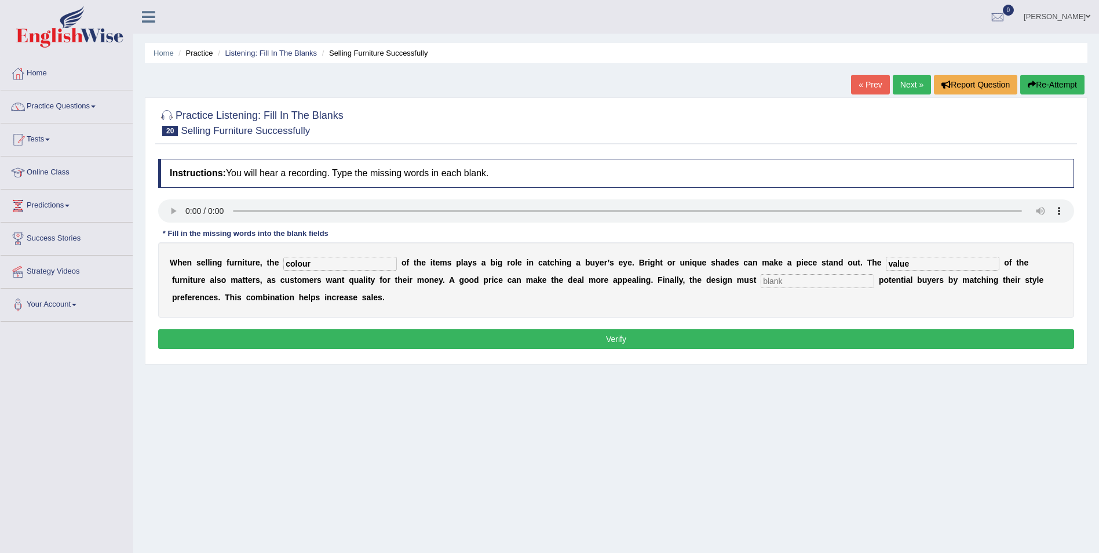
click at [761, 274] on input "text" at bounding box center [818, 281] width 114 height 14
type input "attract"
click at [617, 340] on button "Verify" at bounding box center [616, 339] width 916 height 20
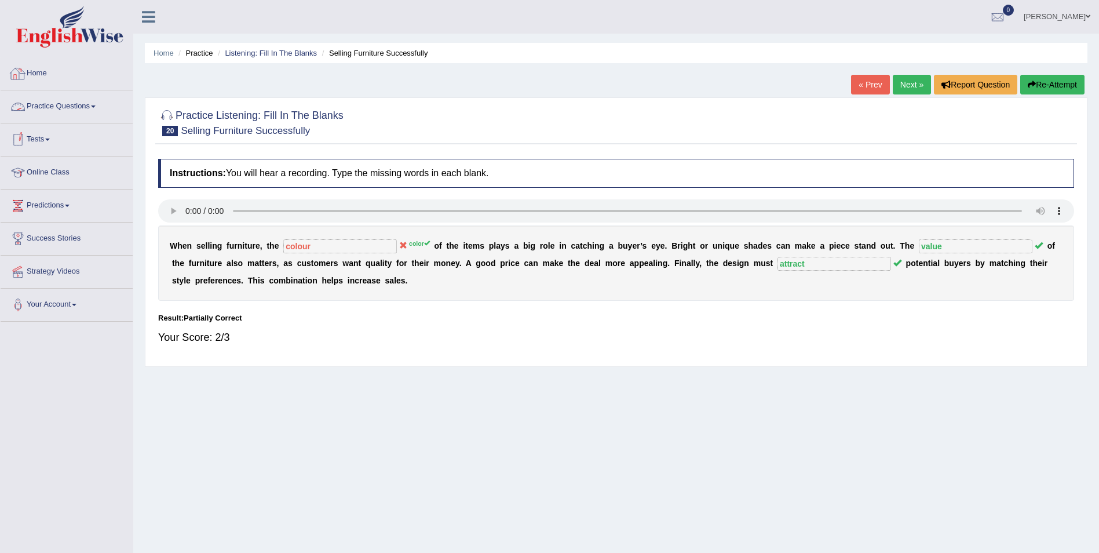
click at [63, 101] on link "Practice Questions" at bounding box center [67, 104] width 132 height 29
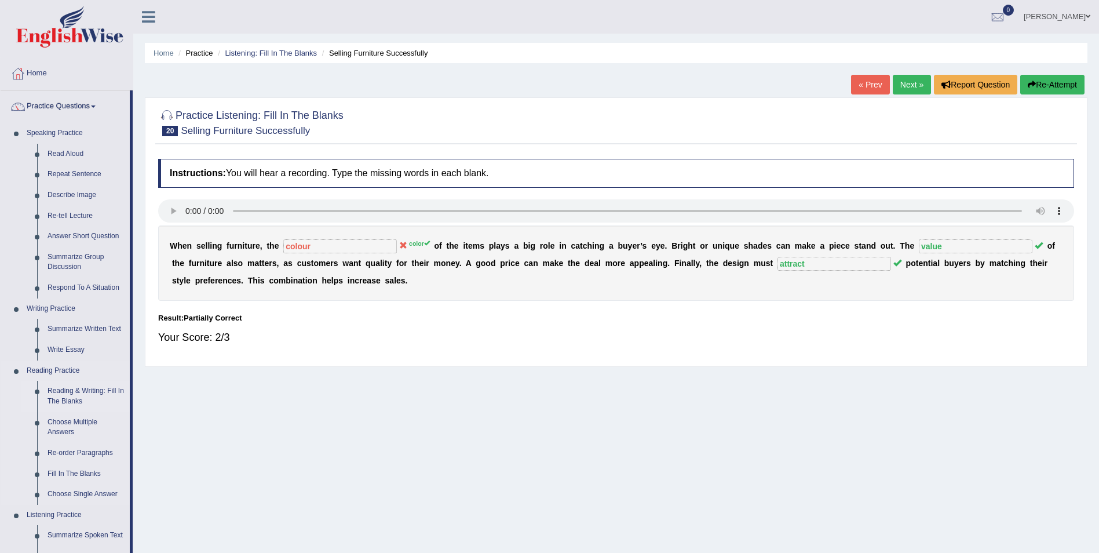
click at [78, 390] on link "Reading & Writing: Fill In The Blanks" at bounding box center [86, 396] width 88 height 31
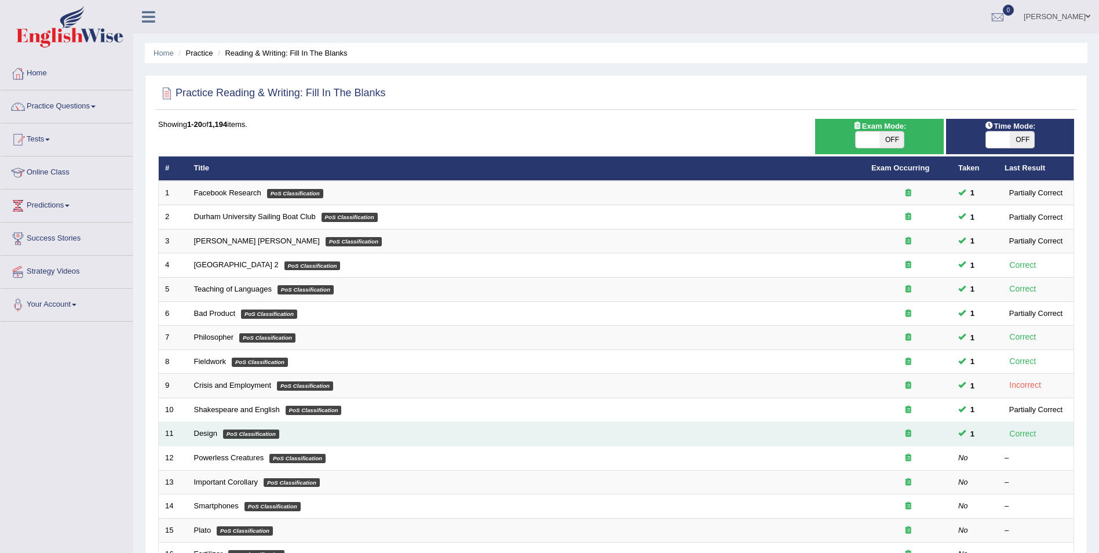
scroll to position [58, 0]
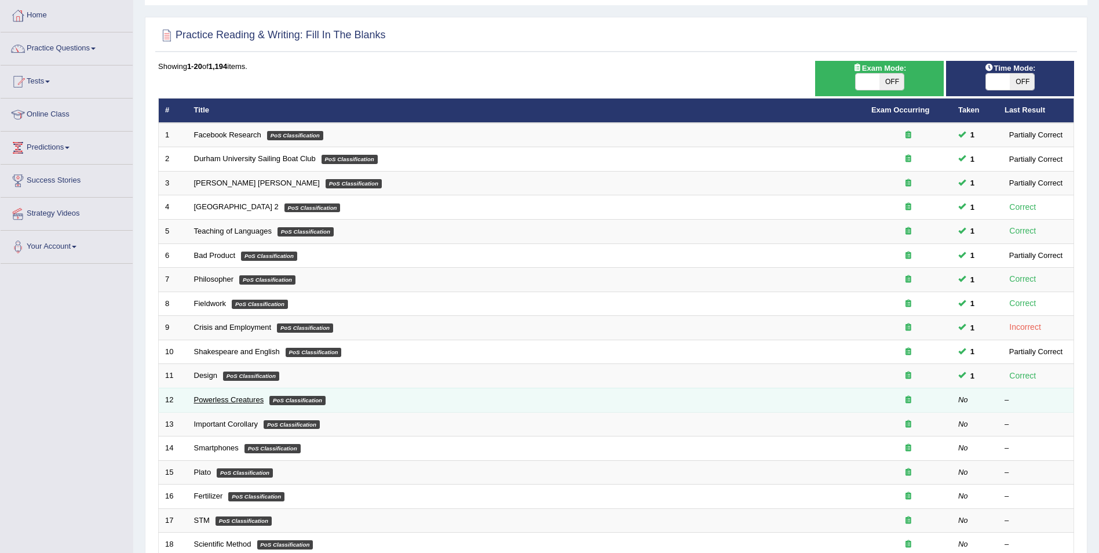
click at [206, 396] on link "Powerless Creatures" at bounding box center [229, 399] width 70 height 9
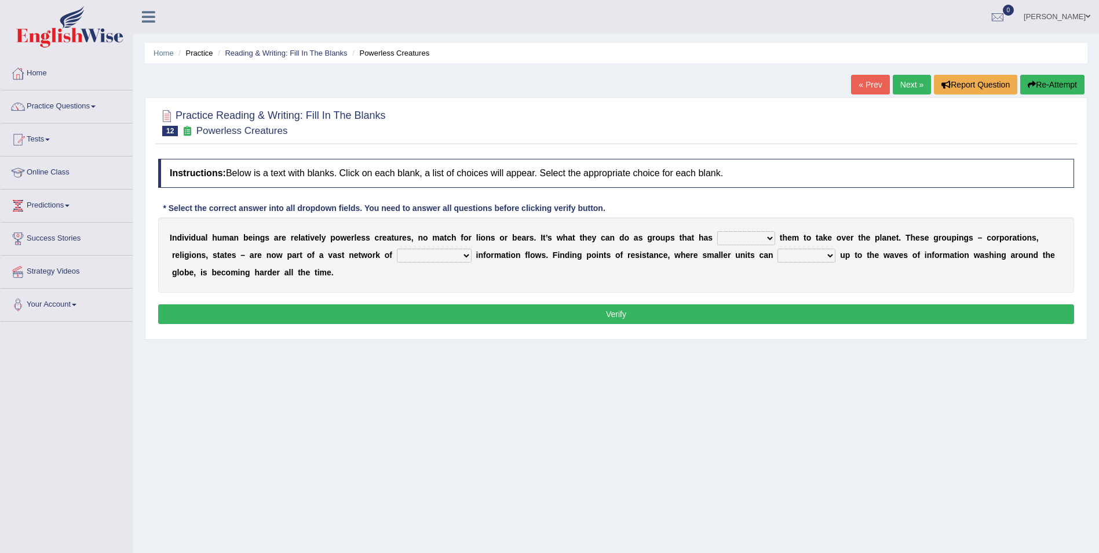
click at [733, 236] on select "enabled contended embodied conjured" at bounding box center [746, 238] width 58 height 14
select select "enabled"
click at [717, 231] on select "enabled contended embodied conjured" at bounding box center [746, 238] width 58 height 14
click at [397, 252] on select "interconnected overlapping fastened exploited" at bounding box center [434, 256] width 75 height 14
click at [778, 255] on select "stand raise hail pump" at bounding box center [807, 256] width 58 height 14
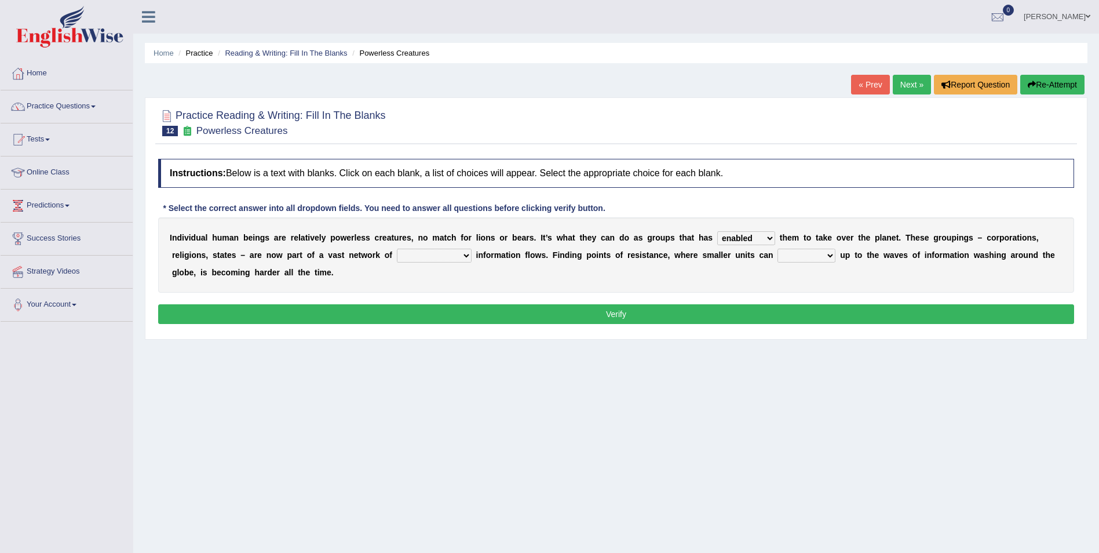
select select "stand"
click at [778, 249] on select "stand raise hail pump" at bounding box center [807, 256] width 58 height 14
click at [397, 251] on select "interconnected overlapping fastened exploited" at bounding box center [434, 256] width 75 height 14
select select "exploited"
click at [397, 249] on select "interconnected overlapping fastened exploited" at bounding box center [434, 256] width 75 height 14
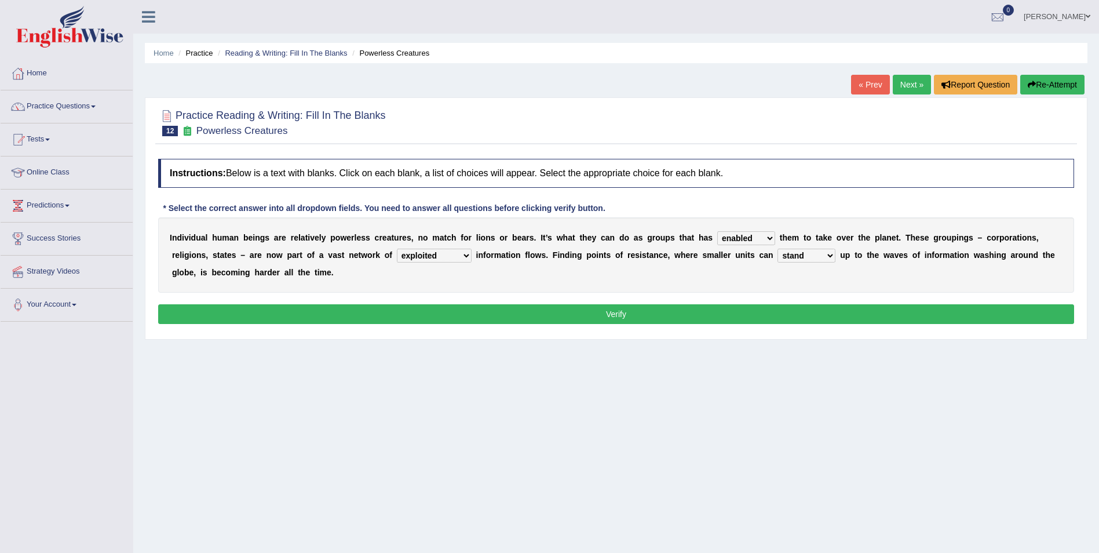
click at [618, 315] on button "Verify" at bounding box center [616, 314] width 916 height 20
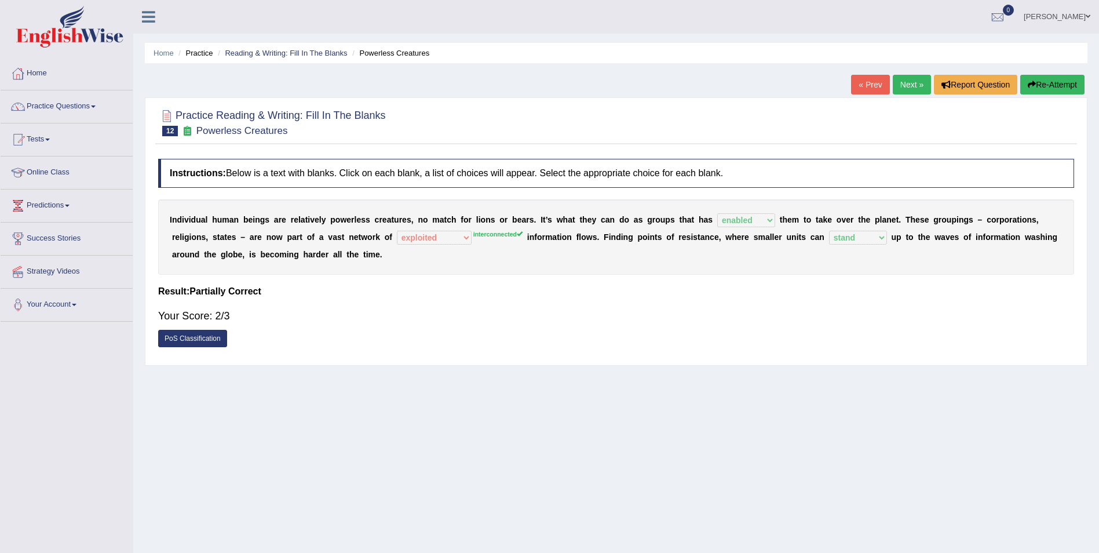
click at [912, 83] on link "Next »" at bounding box center [912, 85] width 38 height 20
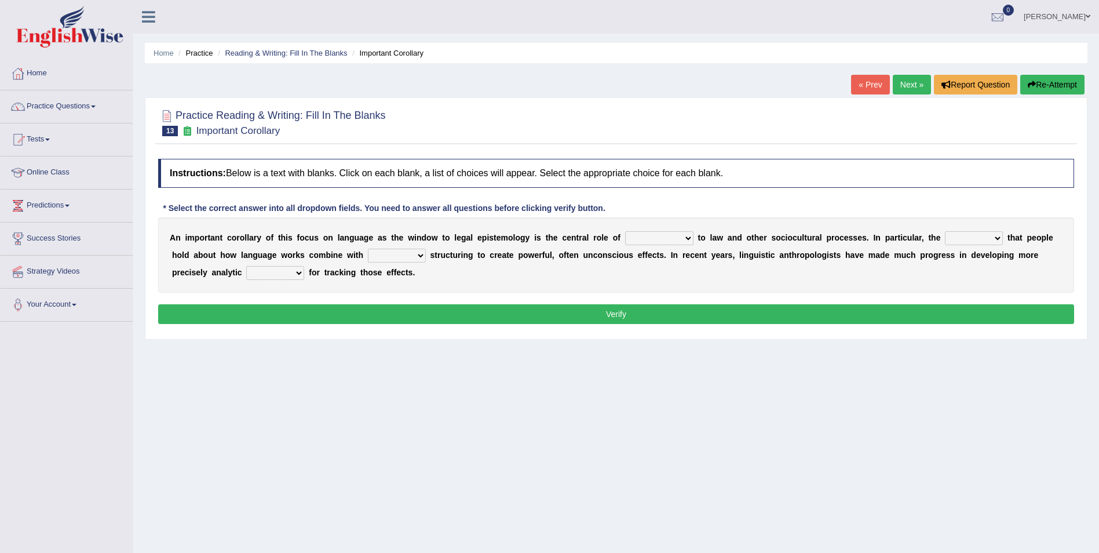
click at [654, 238] on select "discourse epoch dialect acquaintance" at bounding box center [659, 238] width 68 height 14
select select "acquaintance"
click at [625, 231] on select "discourse epoch dialect acquaintance" at bounding box center [659, 238] width 68 height 14
click at [945, 236] on select "deviation besmirch consent ideas" at bounding box center [974, 238] width 58 height 14
select select "ideas"
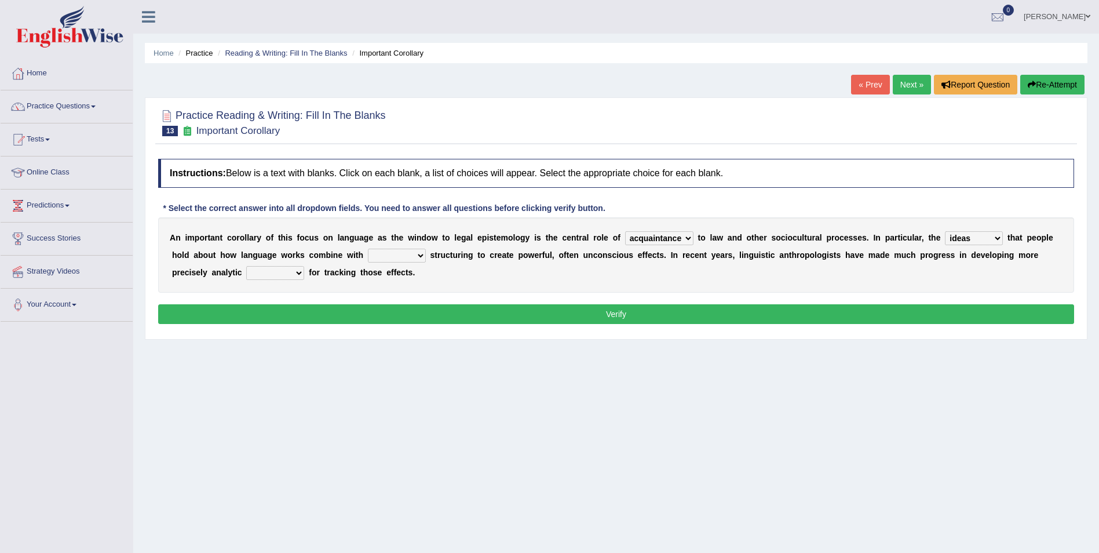
click at [945, 231] on select "deviation besmirch consent ideas" at bounding box center [974, 238] width 58 height 14
click at [368, 250] on select "mandatory linguistic legitimate customary" at bounding box center [397, 256] width 58 height 14
select select "linguistic"
click at [368, 249] on select "mandatory linguistic legitimate customary" at bounding box center [397, 256] width 58 height 14
click at [246, 271] on select "tools appetite albums stroke" at bounding box center [275, 273] width 58 height 14
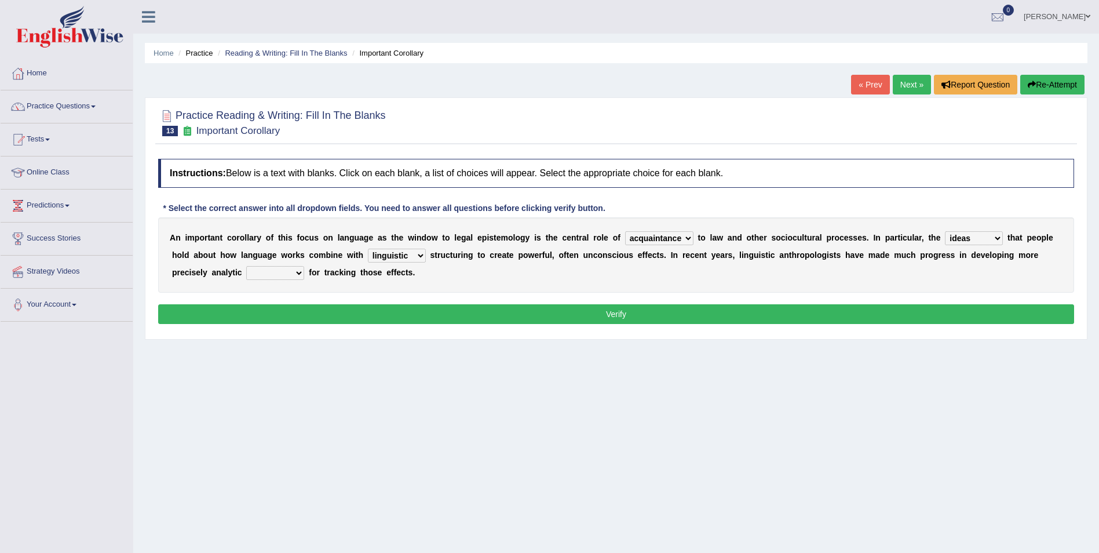
select select "tools"
click at [246, 266] on select "tools appetite albums stroke" at bounding box center [275, 273] width 58 height 14
click at [619, 311] on button "Verify" at bounding box center [616, 314] width 916 height 20
